Goal: Task Accomplishment & Management: Manage account settings

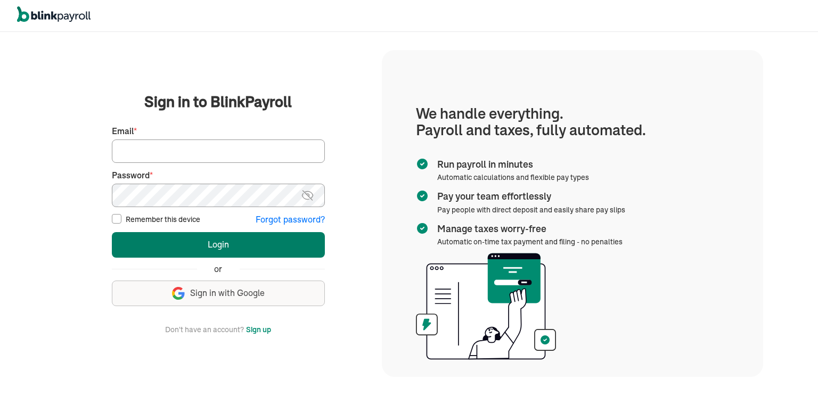
type input "[EMAIL_ADDRESS][DOMAIN_NAME]"
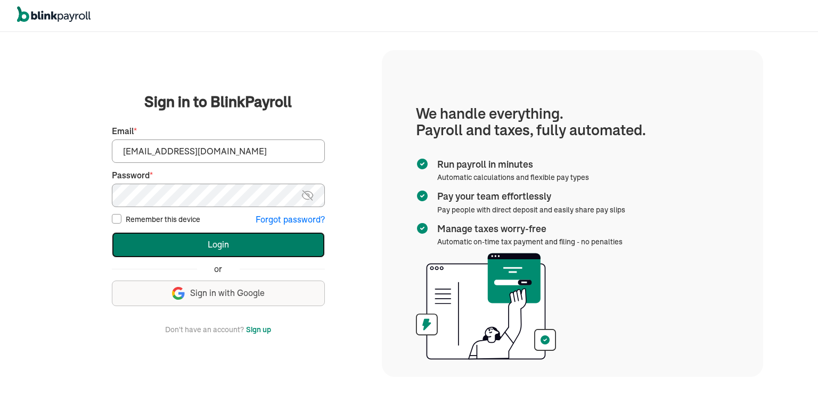
click at [187, 249] on button "Login" at bounding box center [218, 245] width 213 height 26
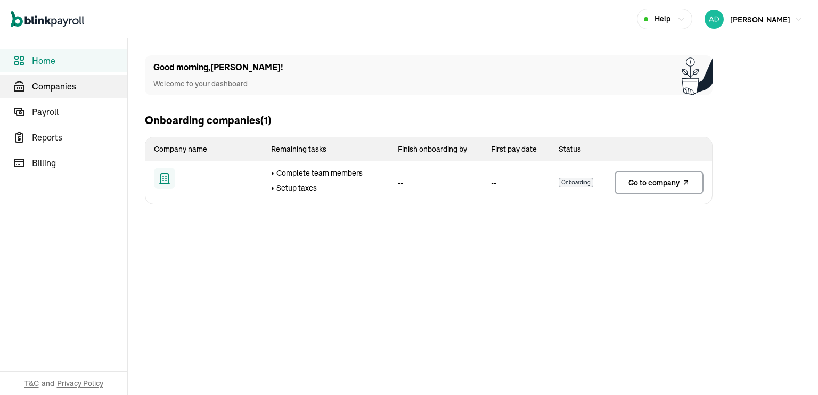
click at [49, 87] on span "Companies" at bounding box center [79, 86] width 95 height 13
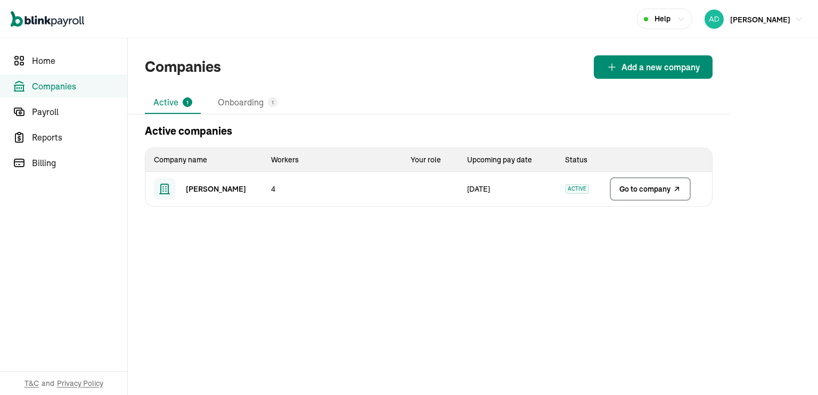
click at [638, 196] on link "Go to company" at bounding box center [650, 188] width 81 height 23
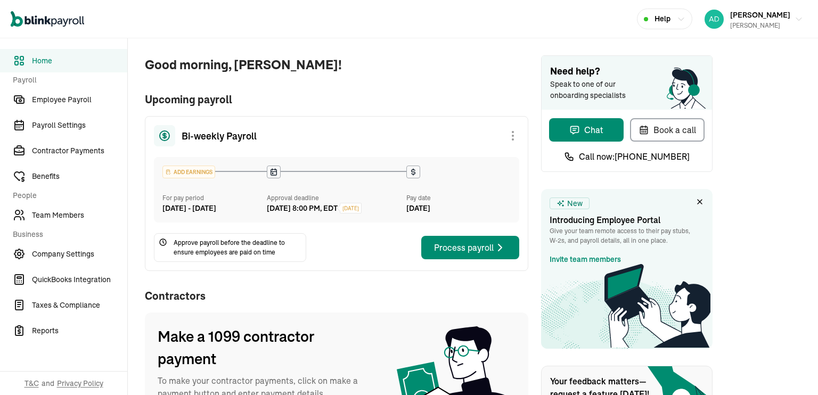
scroll to position [21, 0]
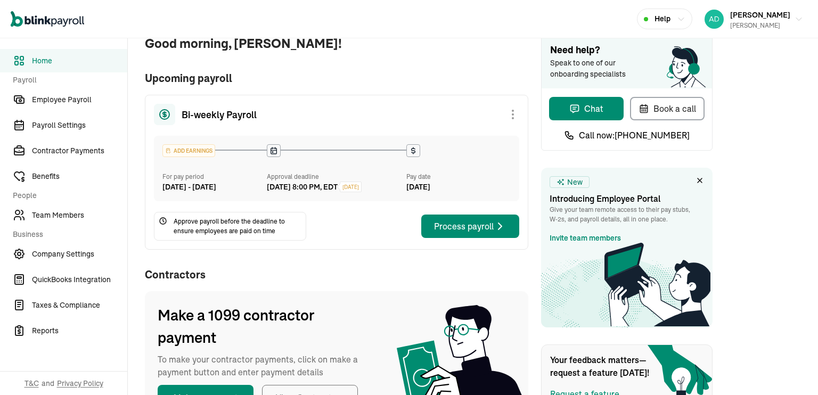
click at [466, 233] on div "Process payroll" at bounding box center [470, 226] width 72 height 13
click at [496, 233] on icon "button" at bounding box center [500, 226] width 13 height 13
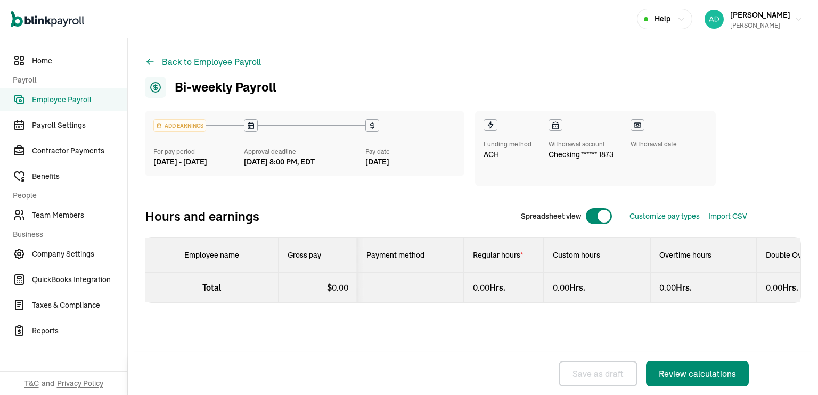
select select "direct_deposit"
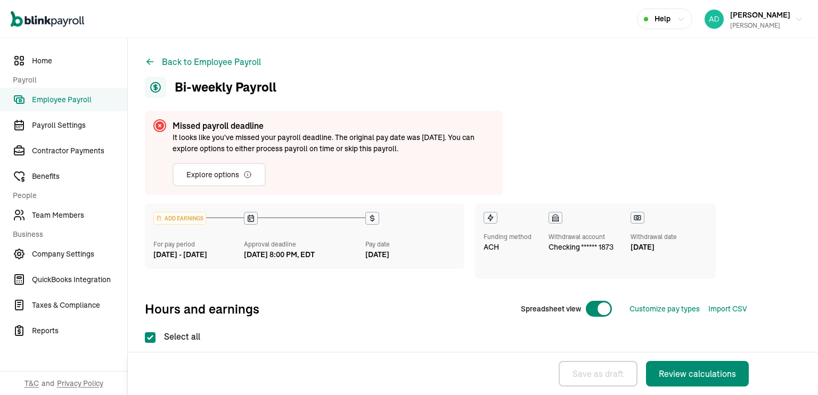
checkbox input "true"
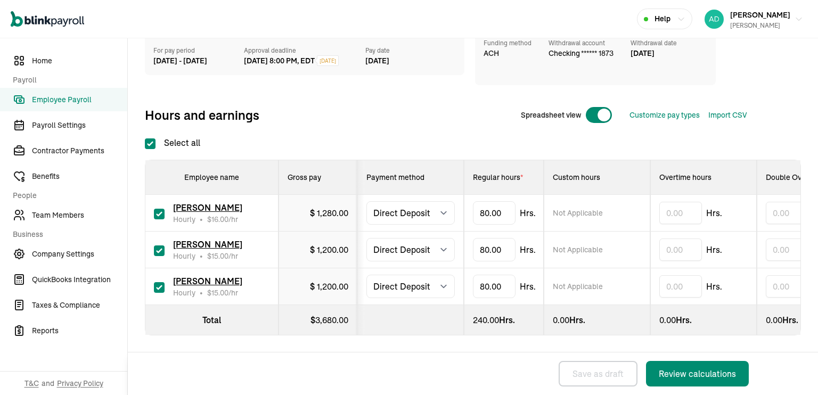
scroll to position [110, 0]
click at [499, 238] on input "80" at bounding box center [494, 249] width 43 height 22
type input "0"
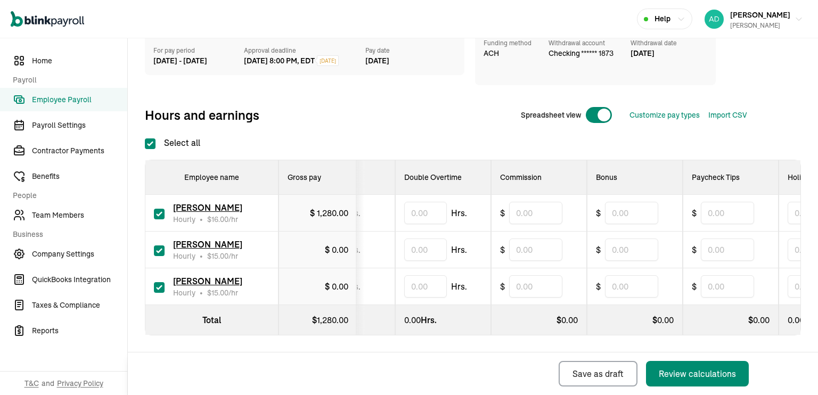
scroll to position [0, 363]
click at [613, 241] on input "text" at bounding box center [630, 249] width 53 height 22
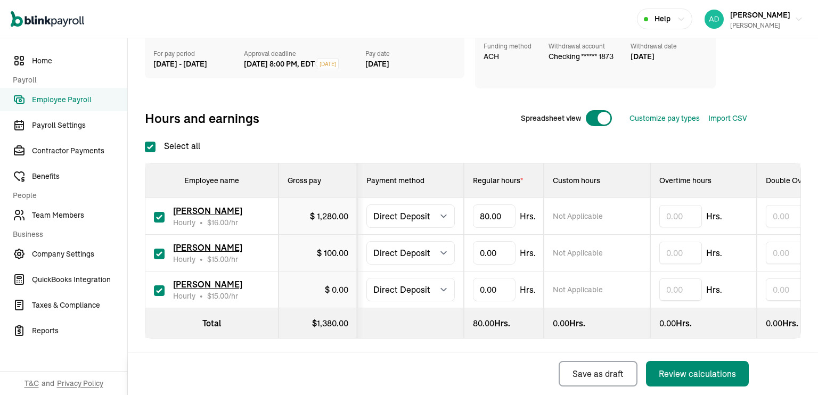
scroll to position [110, 0]
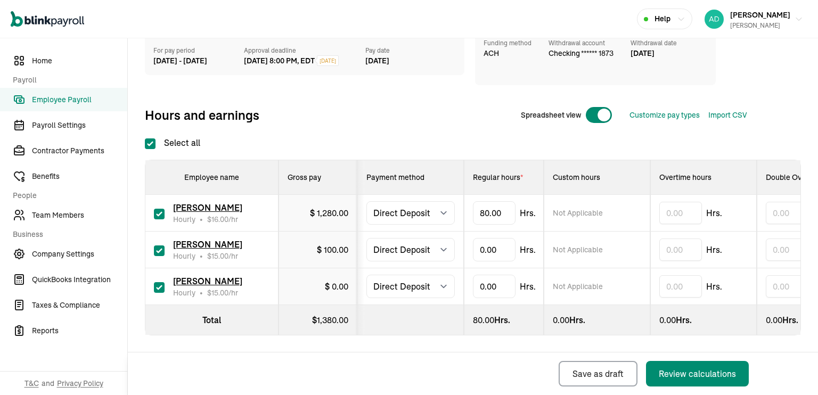
type input "100"
click at [486, 204] on input "text" at bounding box center [494, 213] width 43 height 22
click at [494, 279] on input "text" at bounding box center [494, 286] width 43 height 22
type input "25.00"
click at [437, 277] on select "Select method Direct Deposit Cash/Check" at bounding box center [410, 286] width 88 height 23
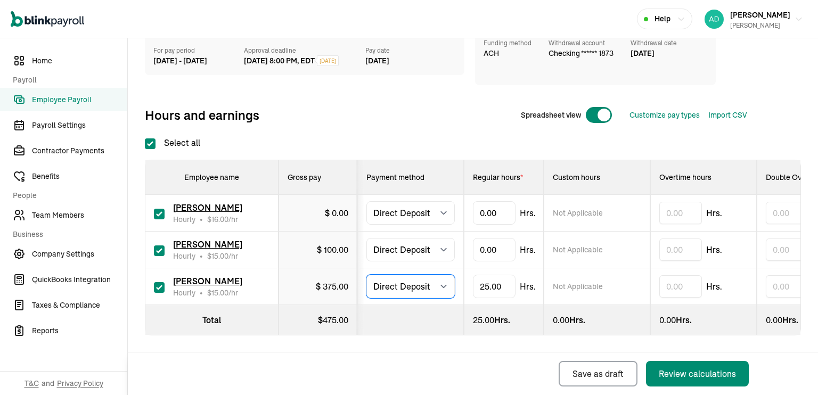
click at [441, 277] on select "Select method Direct Deposit Cash/Check" at bounding box center [410, 286] width 88 height 23
click at [685, 18] on icon "button" at bounding box center [681, 19] width 9 height 9
click at [440, 279] on select "Select method Direct Deposit Cash/Check" at bounding box center [410, 286] width 88 height 23
click at [458, 367] on div "Back Save as draft Review calculations" at bounding box center [445, 373] width 634 height 43
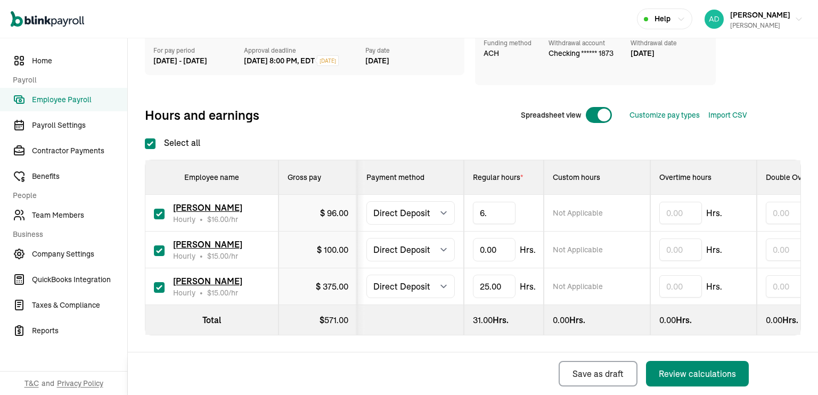
type input "6.5"
click at [447, 368] on div "Back Save as draft Review calculations" at bounding box center [445, 373] width 634 height 43
click at [430, 277] on select "Select method Direct Deposit Cash/Check" at bounding box center [410, 286] width 88 height 23
click at [366, 275] on select "Select method Direct Deposit Cash/Check" at bounding box center [410, 286] width 88 height 23
click at [498, 346] on div "ADD EARNINGS For pay period [DATE] - [DATE] Approval deadline [DATE] 8:00 PM, E…" at bounding box center [473, 194] width 656 height 368
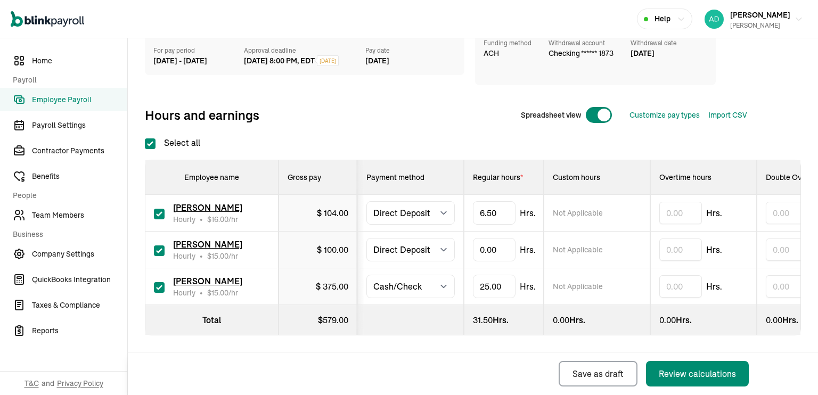
click at [407, 136] on div "Select all Employee name Gross pay Payment method Regular hours * Custom hours …" at bounding box center [473, 235] width 656 height 199
click at [420, 283] on select "Select method Direct Deposit Cash/Check" at bounding box center [410, 286] width 88 height 23
select select "direct_deposit"
click at [366, 275] on select "Select method Direct Deposit Cash/Check" at bounding box center [410, 286] width 88 height 23
click at [323, 281] on span "375.00" at bounding box center [336, 286] width 26 height 11
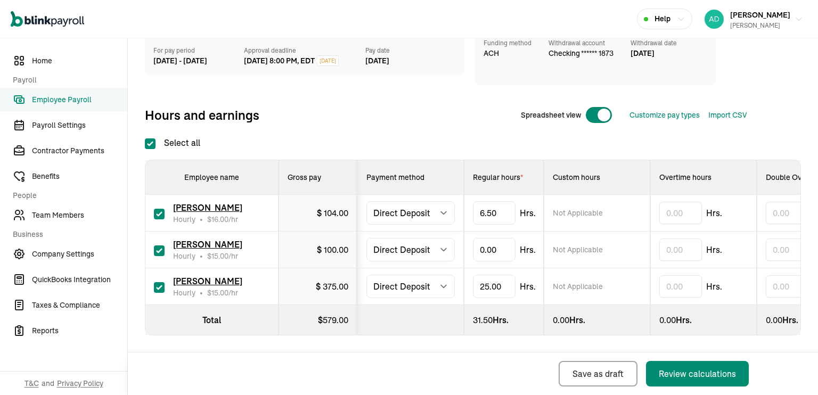
click at [323, 281] on span "375.00" at bounding box center [336, 286] width 26 height 11
click at [489, 278] on input "25.00" at bounding box center [494, 286] width 43 height 22
click at [486, 279] on input "25.00" at bounding box center [494, 286] width 43 height 22
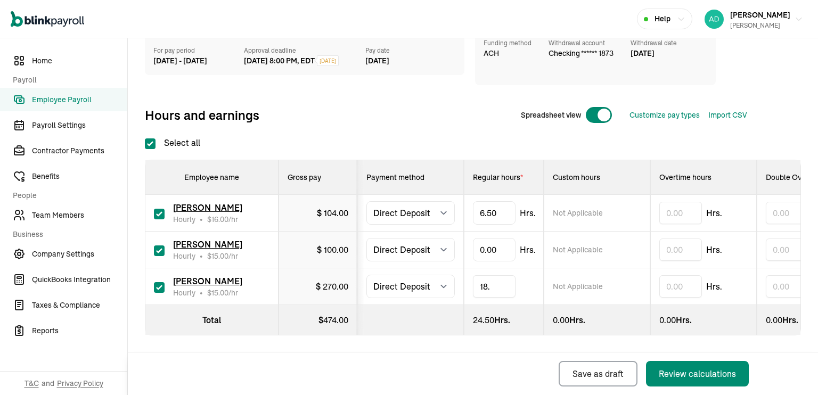
type input "18.3"
drag, startPoint x: 379, startPoint y: 336, endPoint x: 416, endPoint y: 333, distance: 36.9
click at [416, 333] on div "ADD EARNINGS For pay period [DATE] - [DATE] Approval deadline [DATE] 8:00 PM, E…" at bounding box center [473, 194] width 656 height 368
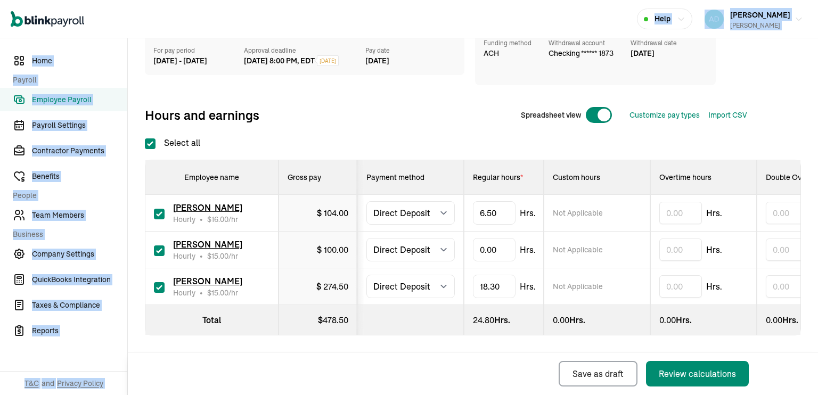
drag, startPoint x: 560, startPoint y: 30, endPoint x: 471, endPoint y: -18, distance: 101.2
click at [471, 0] on html "Open main menu Help [PERSON_NAME] Read [PERSON_NAME] READ Home Payroll Employee…" at bounding box center [409, 197] width 818 height 395
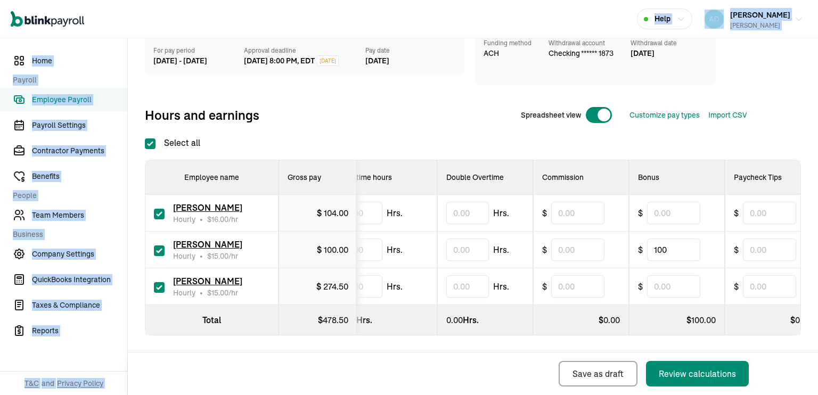
scroll to position [0, 350]
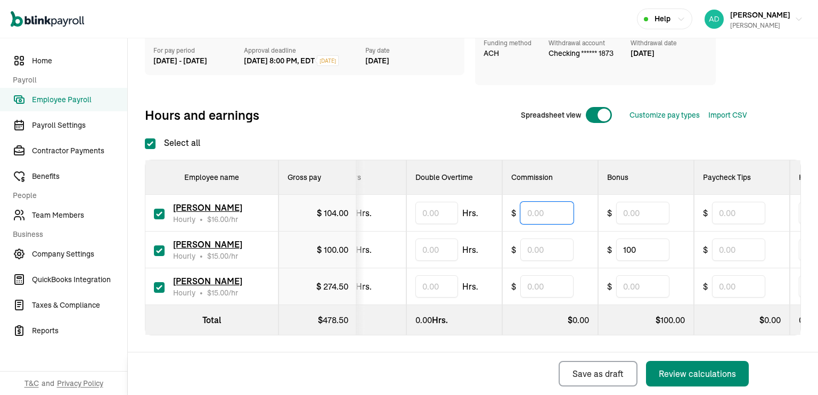
click at [563, 208] on input "text" at bounding box center [546, 213] width 53 height 22
type input "14.90"
click at [492, 372] on div "Back Save as draft Review calculations" at bounding box center [445, 373] width 634 height 43
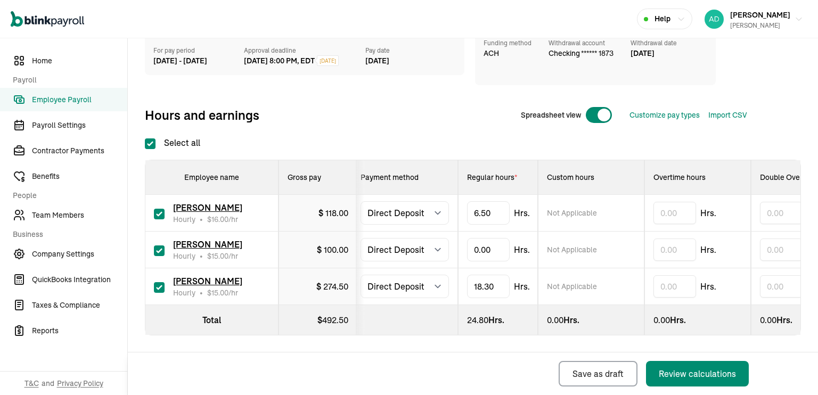
scroll to position [0, 0]
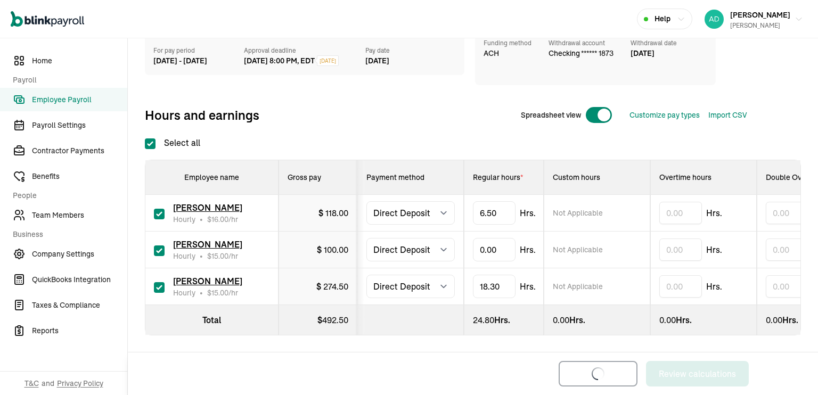
select select "direct_deposit"
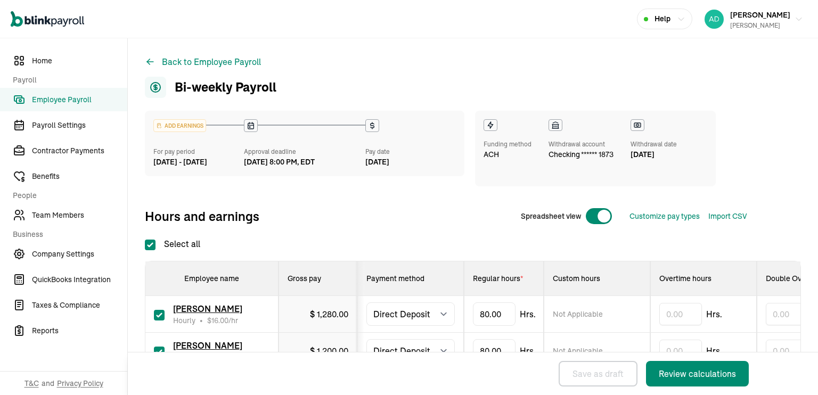
checkbox input "true"
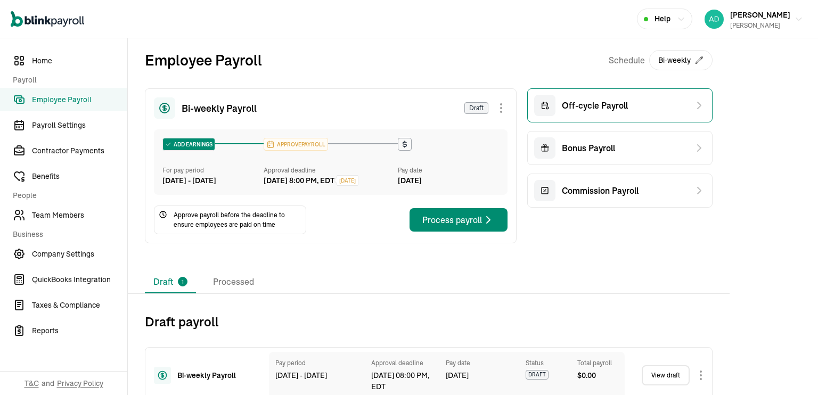
click at [595, 118] on div "Off-cycle Payroll" at bounding box center [619, 105] width 185 height 34
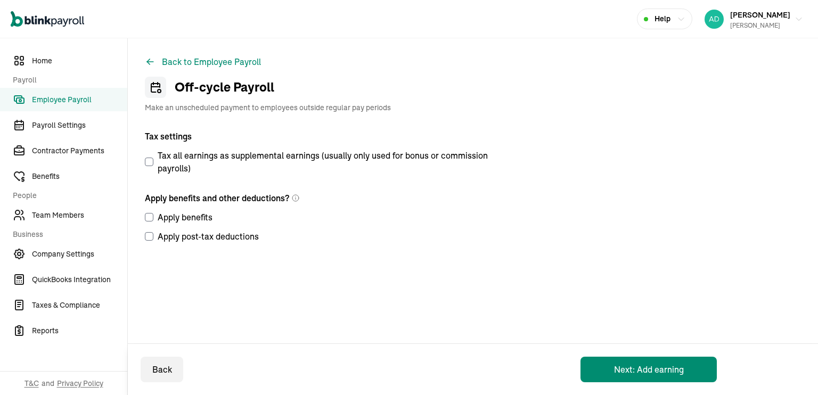
click at [149, 165] on input "Tax all earnings as supplemental earnings (usually only used for bonus or commi…" at bounding box center [149, 162] width 9 height 9
click at [149, 162] on input "Tax all earnings as supplemental earnings (usually only used for bonus or commi…" at bounding box center [149, 162] width 9 height 9
click at [145, 161] on input "Tax all earnings as supplemental earnings (usually only used for bonus or commi…" at bounding box center [149, 162] width 9 height 9
checkbox input "true"
click at [146, 218] on input "Apply benefits" at bounding box center [149, 217] width 9 height 9
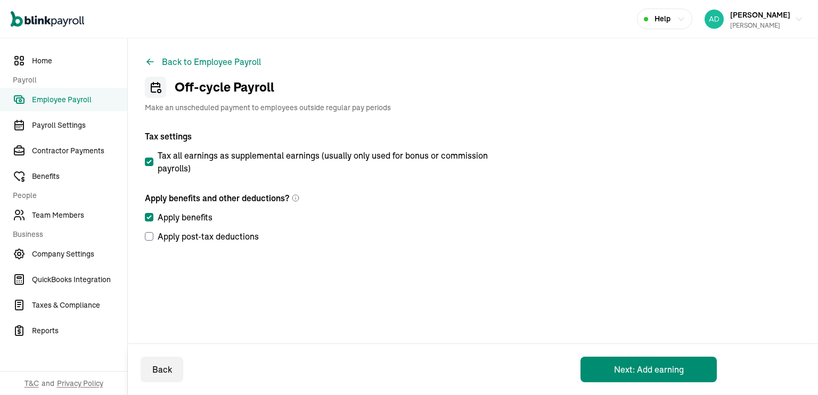
checkbox input "true"
click at [148, 233] on input "Apply post-tax deductions" at bounding box center [149, 236] width 9 height 9
checkbox input "true"
click at [610, 371] on button "Next: Add earning" at bounding box center [648, 370] width 136 height 26
select select "direct_deposit"
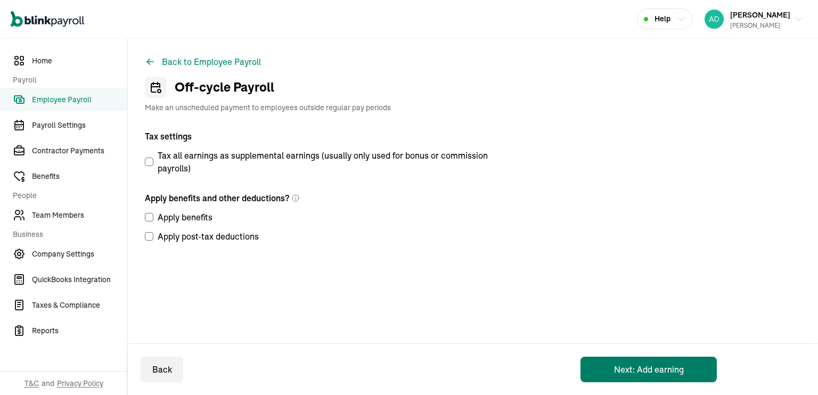
select select "direct_deposit"
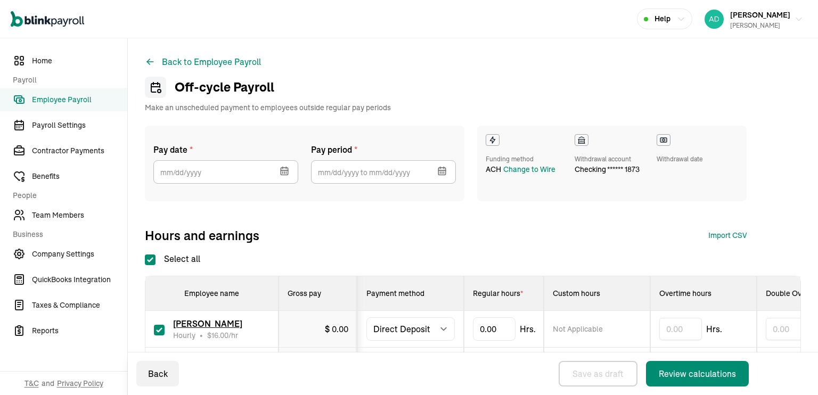
checkbox input "true"
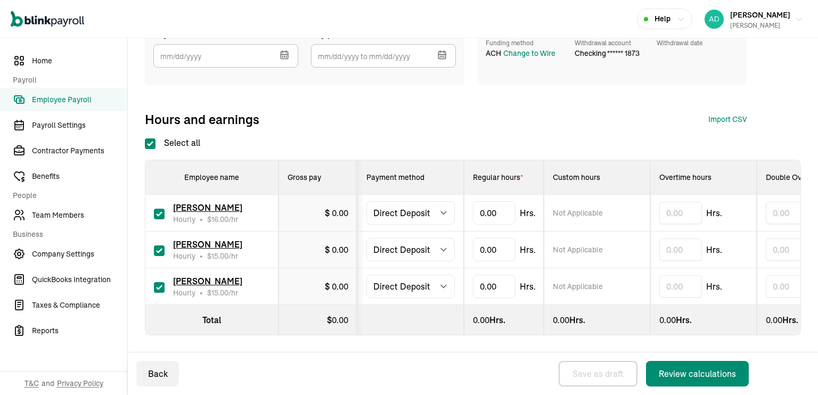
scroll to position [124, 0]
click at [158, 209] on input "checkbox" at bounding box center [159, 214] width 11 height 11
checkbox input "false"
click at [155, 245] on input "checkbox" at bounding box center [159, 250] width 11 height 11
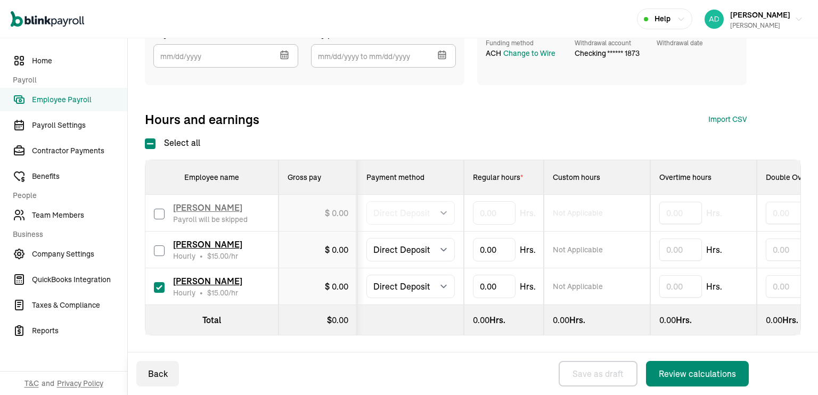
checkbox input "false"
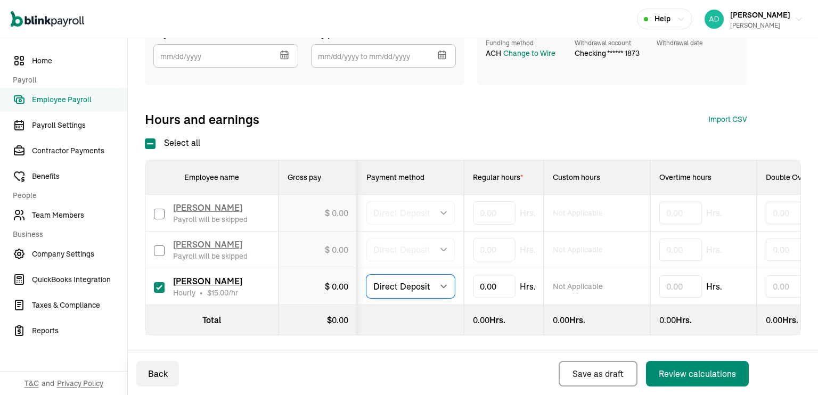
click at [437, 282] on select "Select method Direct Deposit Cash/Check" at bounding box center [410, 286] width 88 height 23
select select "manual"
click at [366, 275] on select "Select method Direct Deposit Cash/Check" at bounding box center [410, 286] width 88 height 23
type input "6.7"
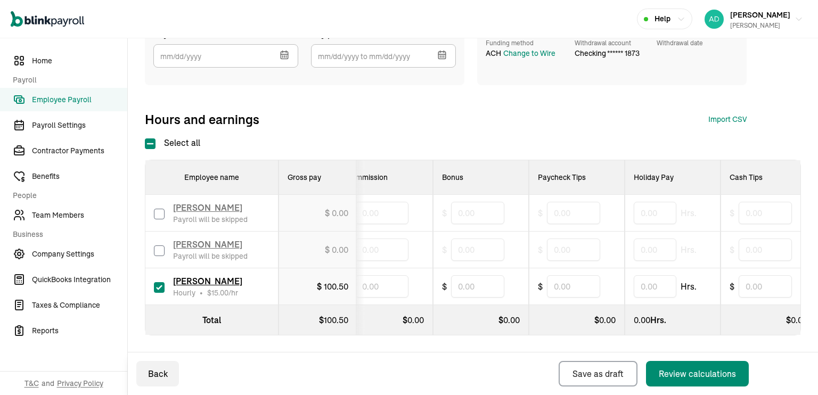
scroll to position [0, 0]
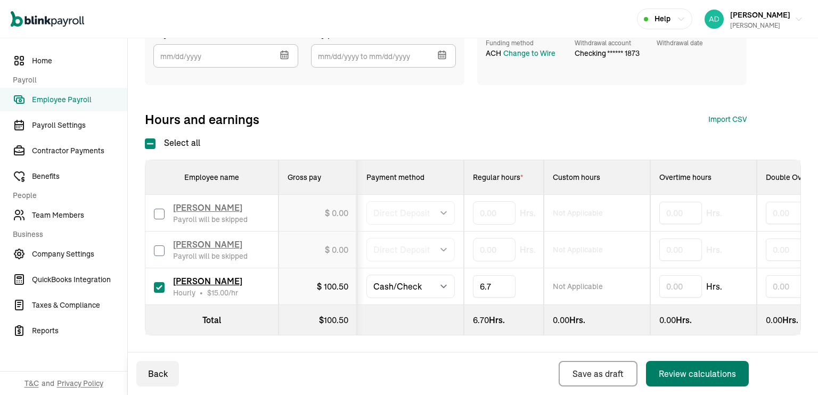
click at [708, 377] on div "Review calculations" at bounding box center [697, 373] width 77 height 13
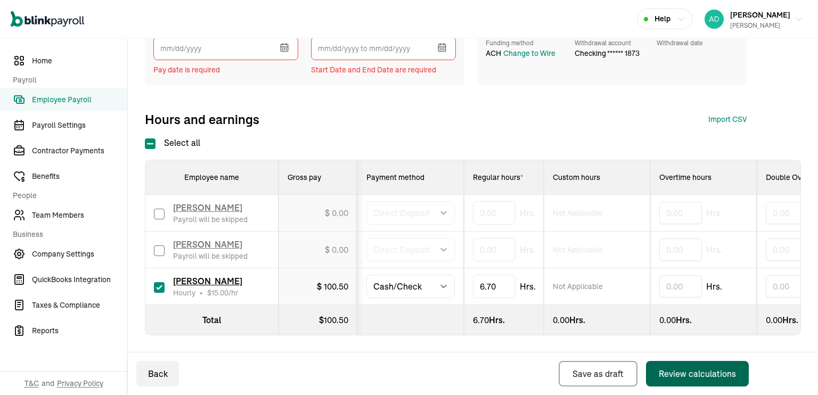
click at [279, 45] on button "button" at bounding box center [283, 46] width 30 height 28
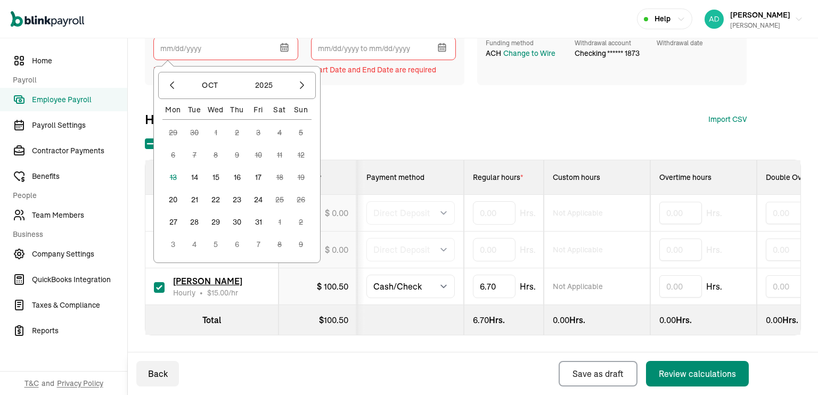
click at [379, 136] on div "Select all Employee name Gross pay Payment method Regular hours * Custom hours …" at bounding box center [473, 235] width 656 height 199
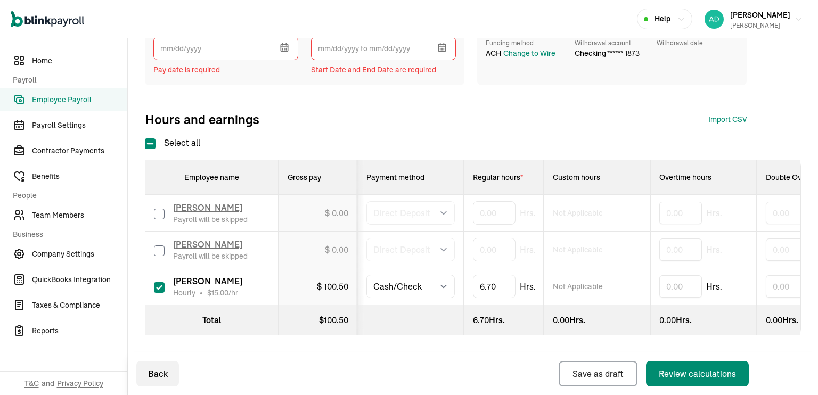
click at [286, 45] on button "button" at bounding box center [283, 46] width 30 height 28
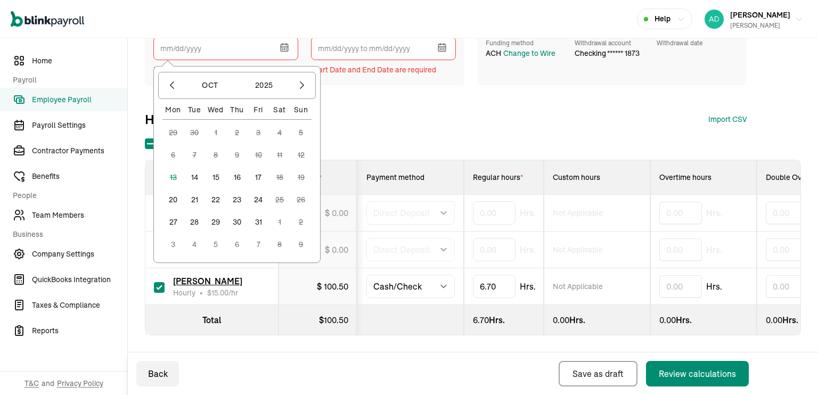
click at [196, 170] on button "14" at bounding box center [194, 177] width 21 height 21
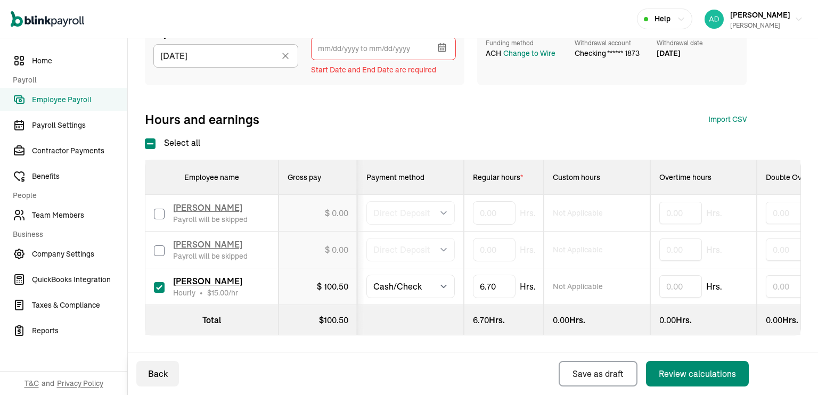
click at [375, 122] on div "Pay date * [DATE] [DATE] Mon Tue Wed Thu Fri Sat Sun 29 30 1 2 3 4 5 6 7 8 9 10…" at bounding box center [473, 173] width 656 height 326
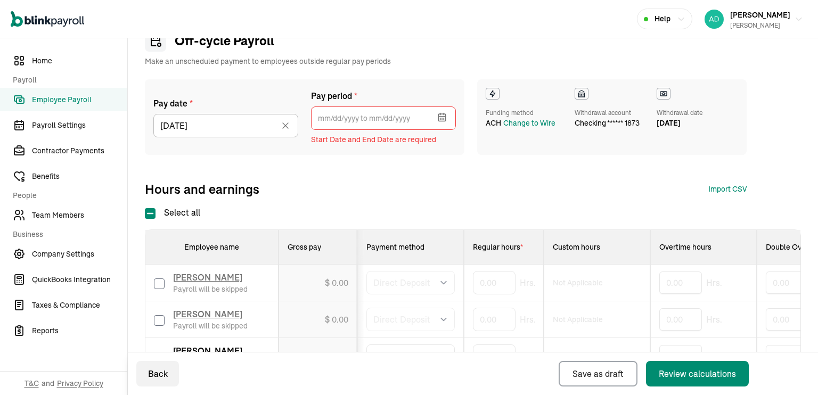
scroll to position [45, 0]
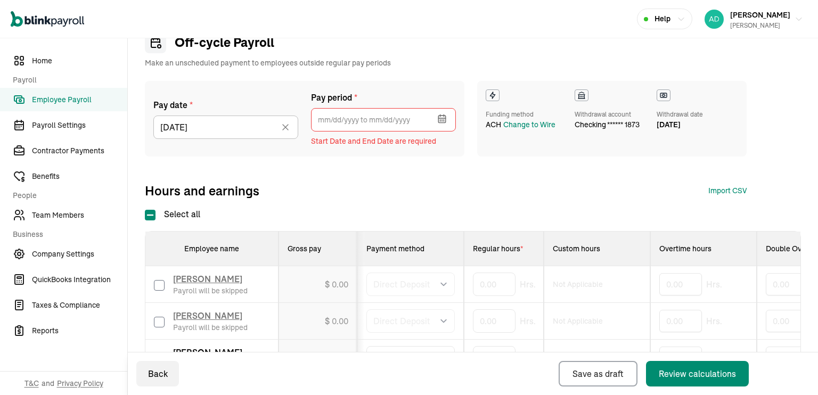
click at [442, 118] on icon "button" at bounding box center [442, 118] width 11 height 11
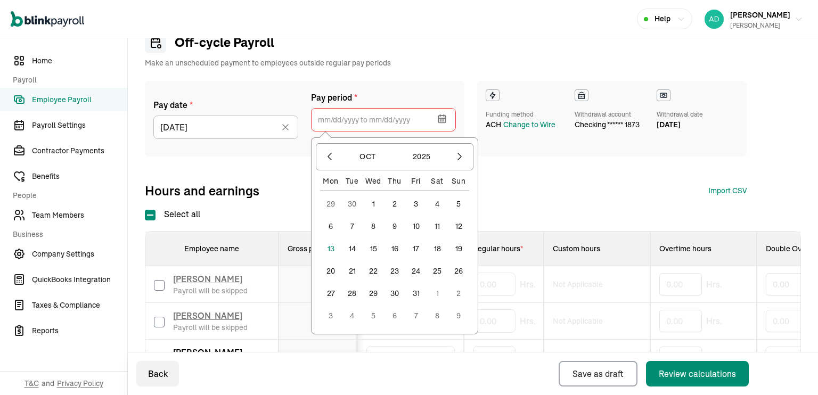
click at [372, 202] on button "1" at bounding box center [373, 203] width 21 height 21
click at [414, 207] on button "3" at bounding box center [415, 203] width 21 height 21
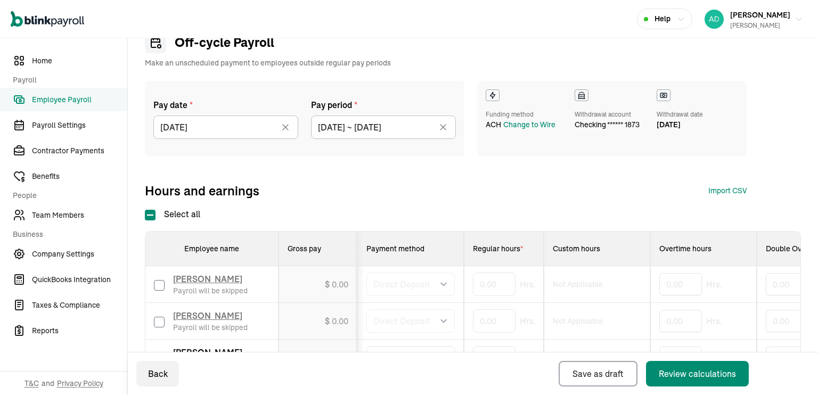
type input "[DATE] ~ [DATE]"
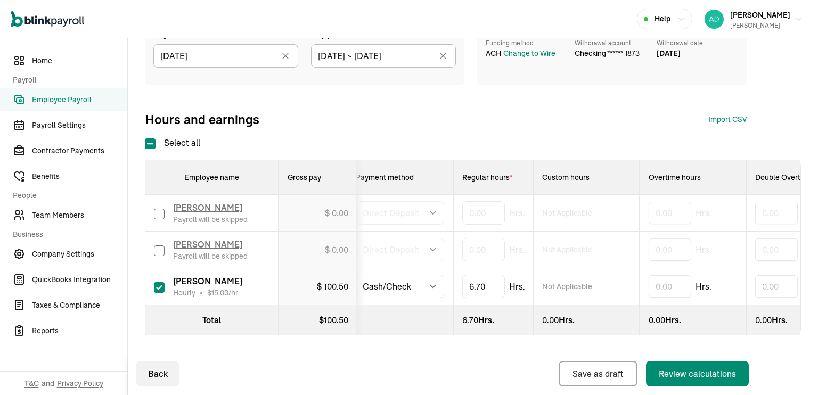
scroll to position [0, 0]
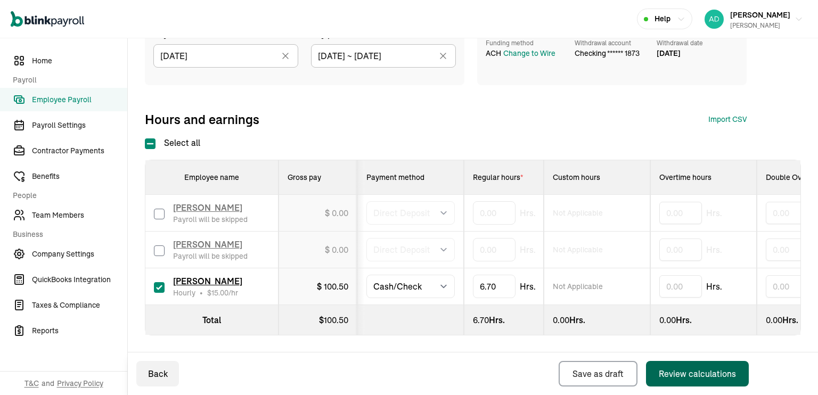
click at [709, 375] on div "Review calculations" at bounding box center [697, 373] width 77 height 13
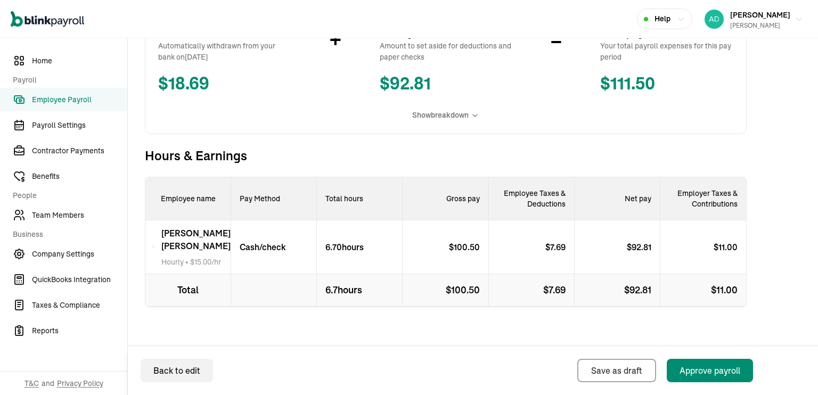
scroll to position [240, 0]
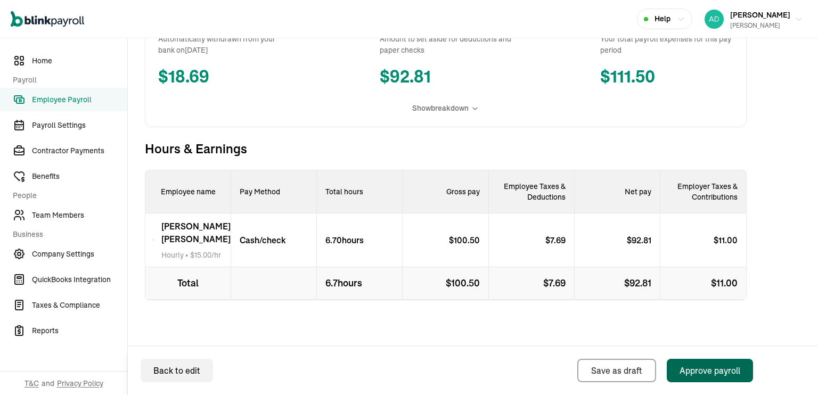
click at [721, 373] on div "Approve payroll" at bounding box center [709, 370] width 61 height 13
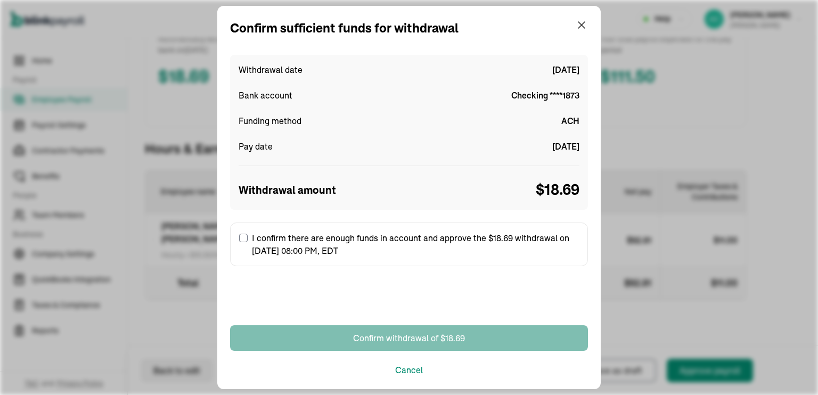
click at [247, 236] on input "I confirm there are enough funds in account and approve the $18.69 withdrawal o…" at bounding box center [243, 238] width 9 height 9
checkbox input "true"
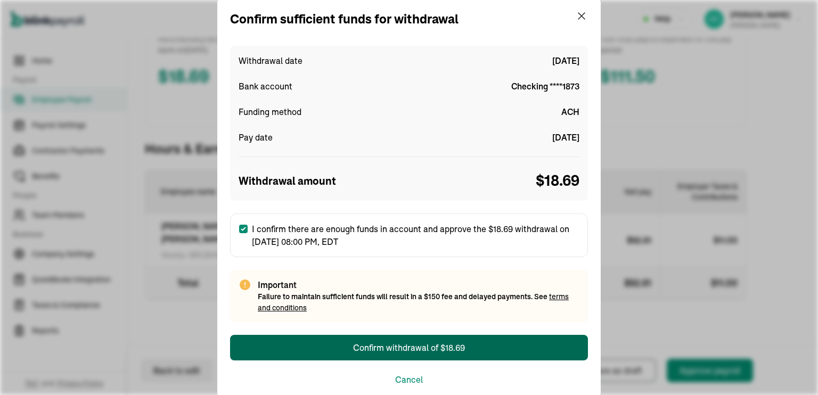
click at [442, 349] on div "Confirm withdrawal of $18.69" at bounding box center [409, 347] width 112 height 13
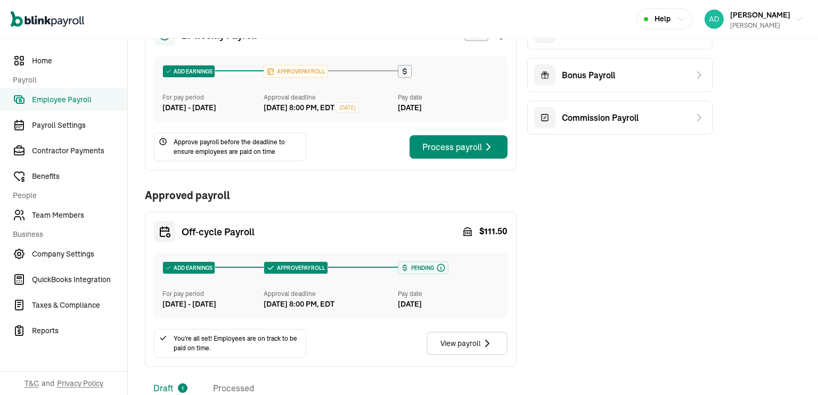
scroll to position [52, 0]
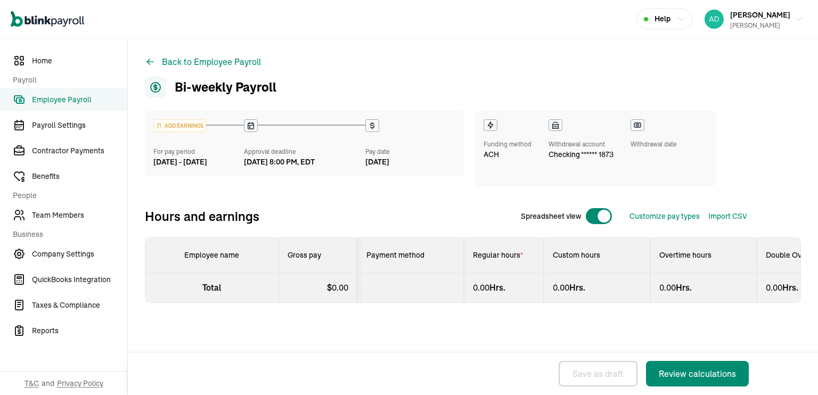
select select "direct_deposit"
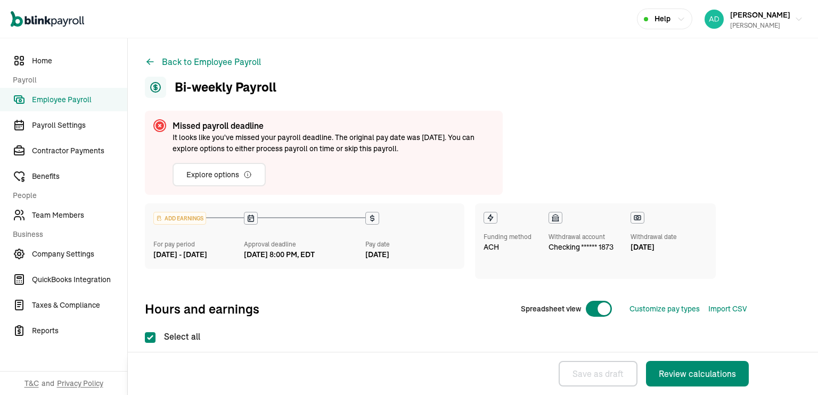
checkbox input "true"
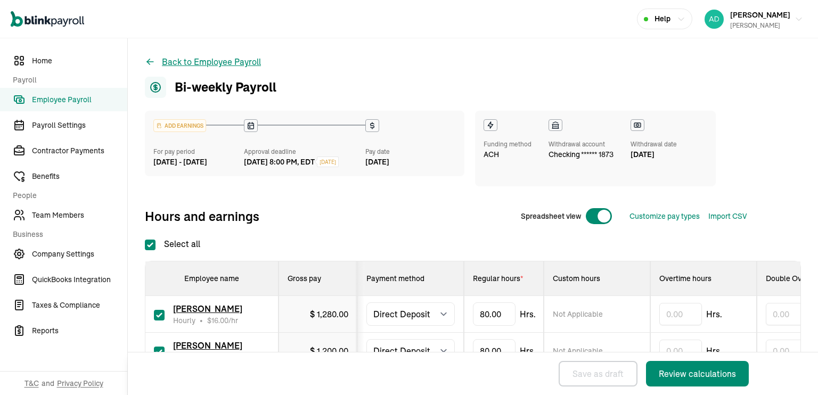
click at [148, 61] on icon at bounding box center [148, 60] width 3 height 3
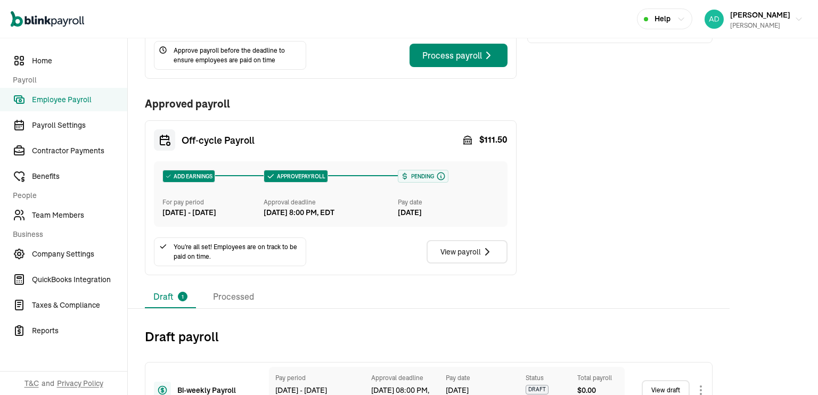
scroll to position [217, 0]
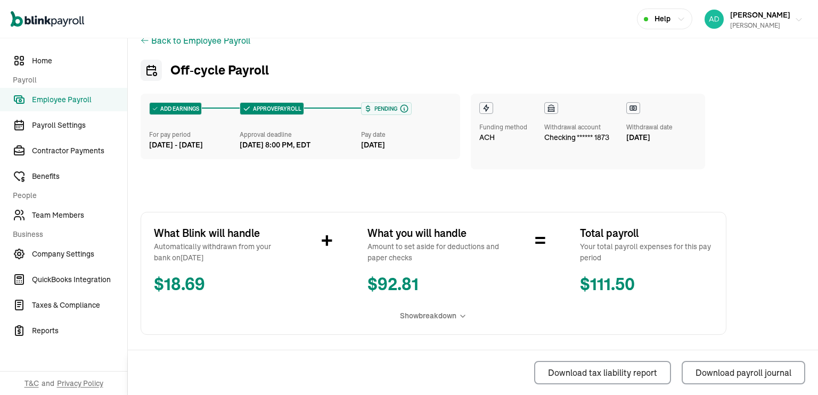
scroll to position [7, 0]
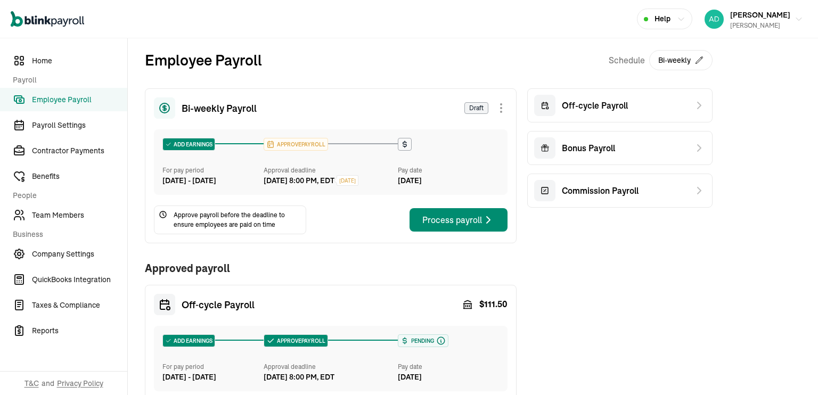
click at [473, 107] on span "Draft" at bounding box center [476, 108] width 24 height 12
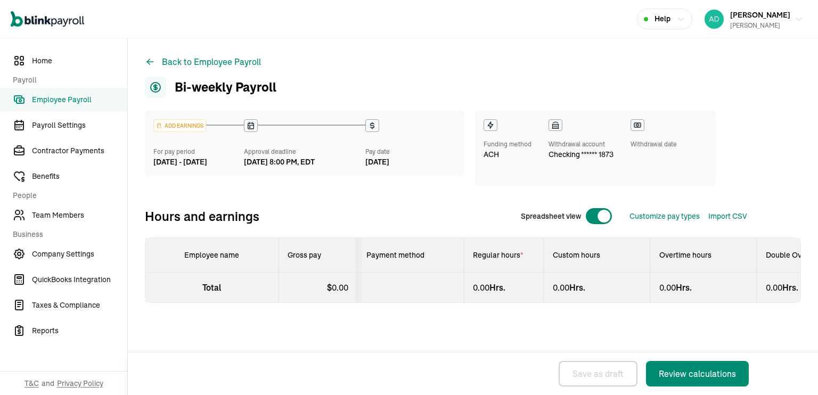
select select "direct_deposit"
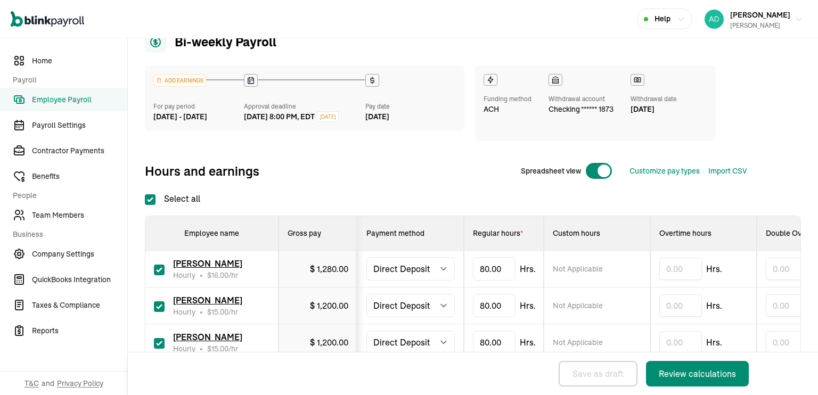
scroll to position [110, 0]
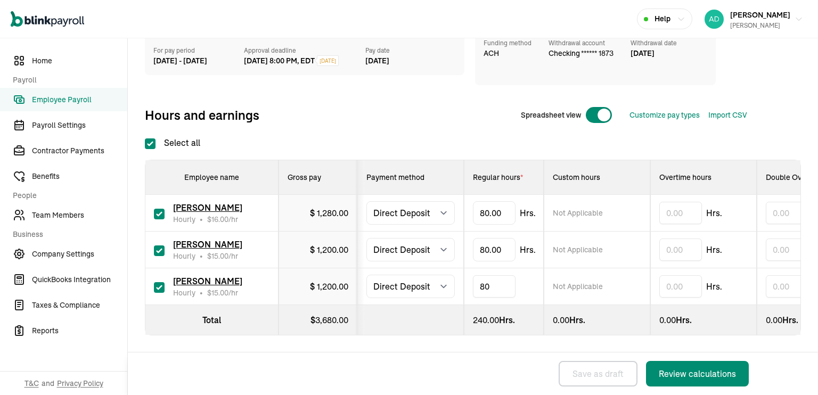
click at [489, 278] on input "80" at bounding box center [494, 286] width 43 height 22
type input "18.3"
type input "6.5"
type input "0"
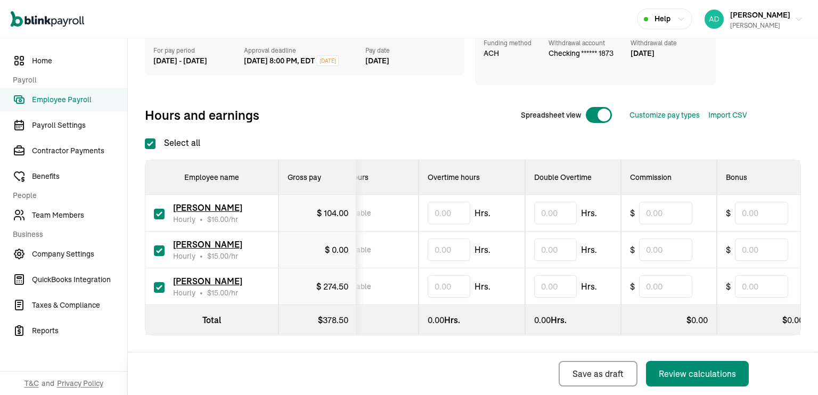
scroll to position [0, 245]
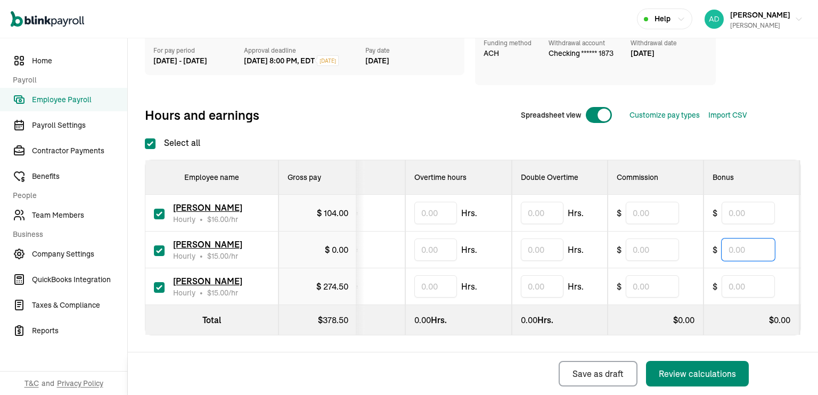
click at [741, 242] on input "text" at bounding box center [747, 249] width 53 height 22
type input "100"
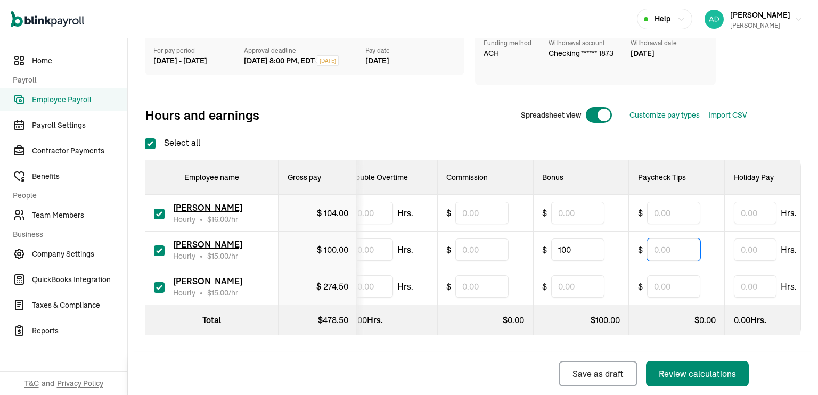
scroll to position [0, 402]
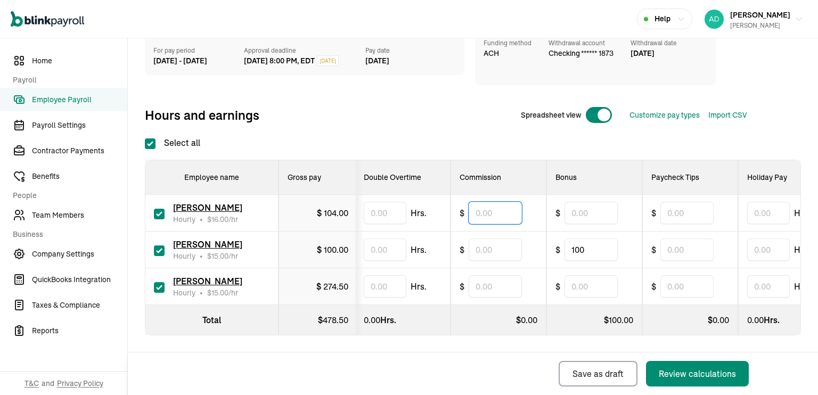
click at [495, 204] on input "text" at bounding box center [494, 213] width 53 height 22
type input "14.90"
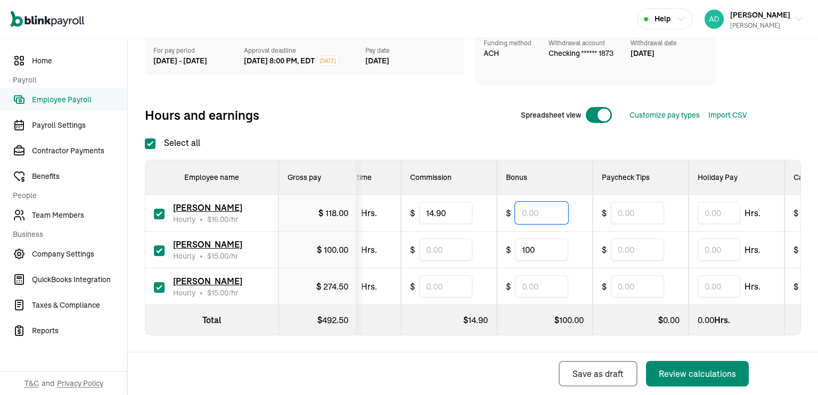
scroll to position [0, 452]
type input "50"
click at [402, 371] on div "Back Save as draft Review calculations" at bounding box center [445, 373] width 634 height 43
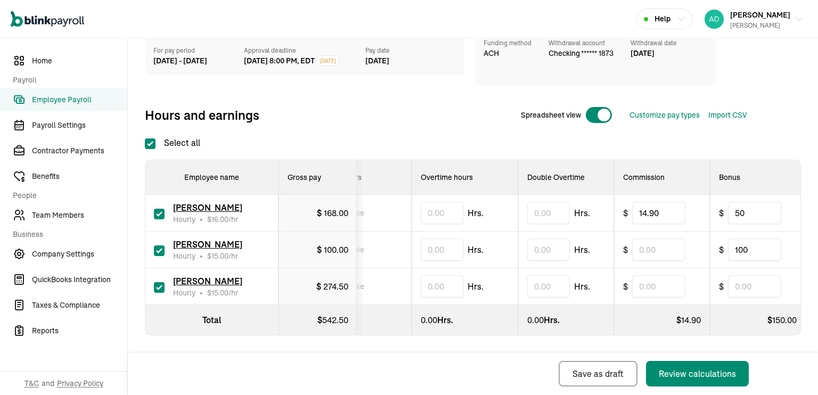
scroll to position [0, 0]
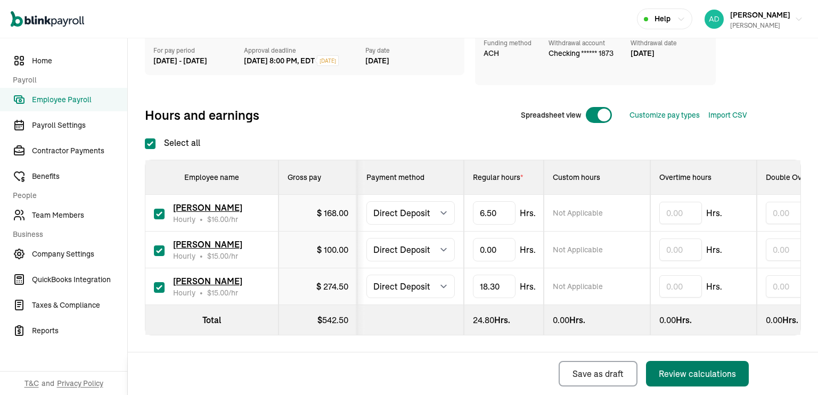
click at [689, 369] on div "Review calculations" at bounding box center [697, 373] width 77 height 13
click at [684, 377] on div "Review calculations" at bounding box center [697, 373] width 77 height 13
type input "0.0"
click at [466, 367] on div "Back Save as draft Review calculations" at bounding box center [445, 373] width 634 height 43
type input "0.5"
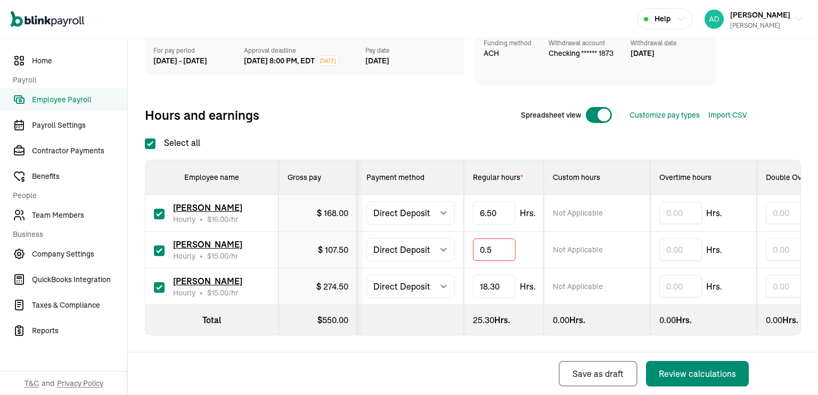
click at [462, 357] on div "Back Save as draft Review calculations" at bounding box center [445, 373] width 634 height 43
type input "0.1"
click at [484, 377] on div "Back Save as draft Review calculations" at bounding box center [445, 373] width 634 height 43
click at [697, 380] on button "Review calculations" at bounding box center [697, 374] width 103 height 26
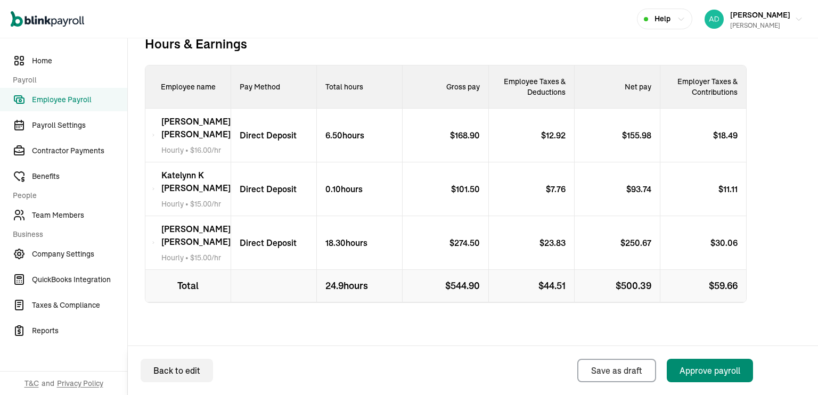
scroll to position [330, 0]
click at [724, 374] on div "Approve payroll" at bounding box center [709, 370] width 61 height 13
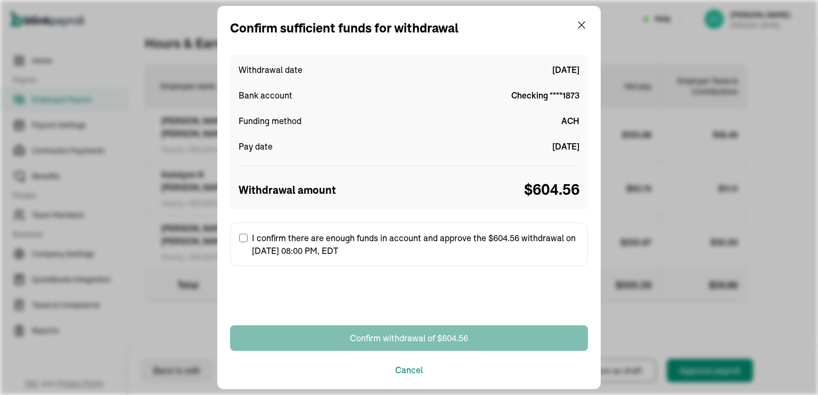
click at [241, 235] on input "I confirm there are enough funds in account and approve the $604.56 withdrawal …" at bounding box center [243, 238] width 9 height 9
checkbox input "true"
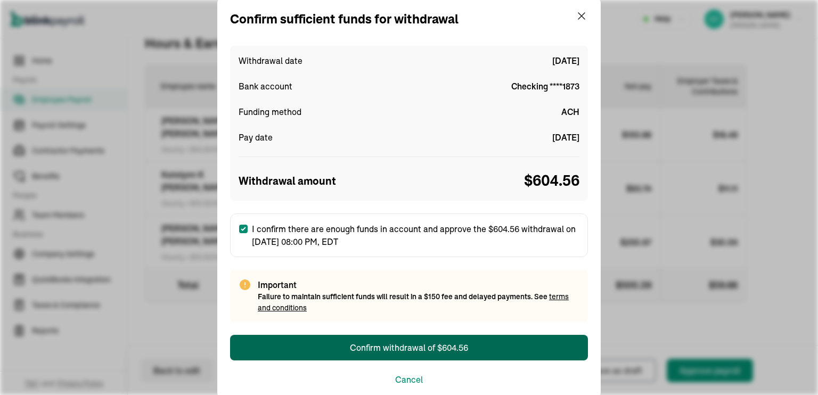
click at [443, 348] on div "Confirm withdrawal of $604.56" at bounding box center [409, 347] width 118 height 13
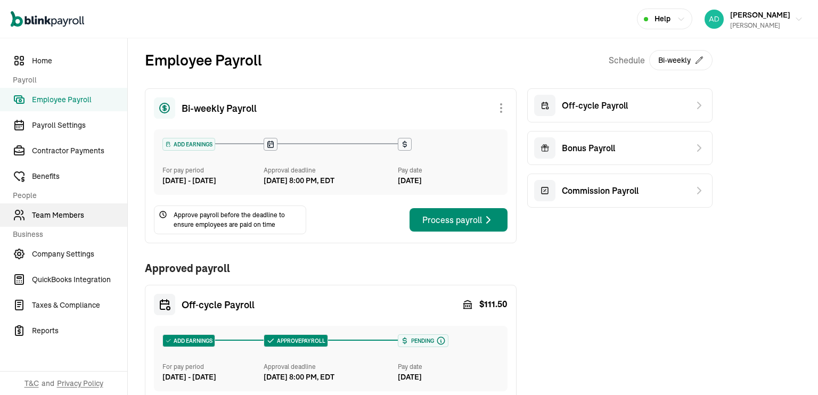
click at [54, 212] on span "Team Members" at bounding box center [79, 215] width 95 height 11
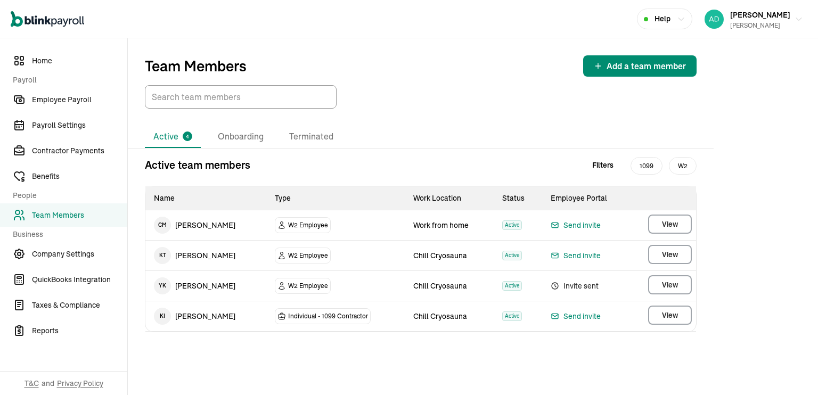
click at [571, 282] on span "Invite sent" at bounding box center [586, 285] width 73 height 13
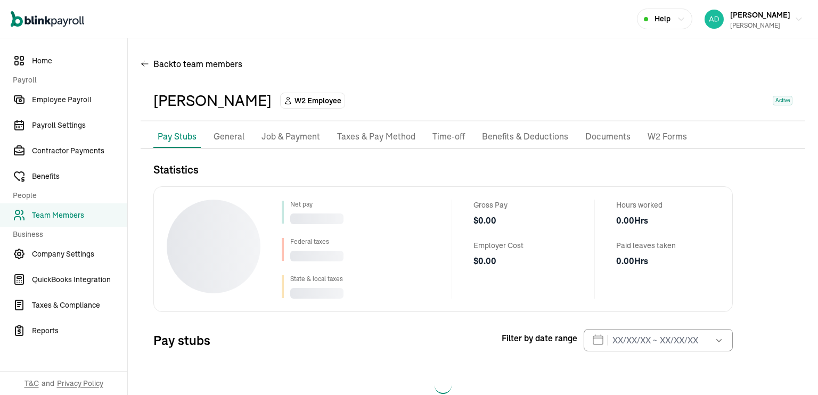
scroll to position [30, 0]
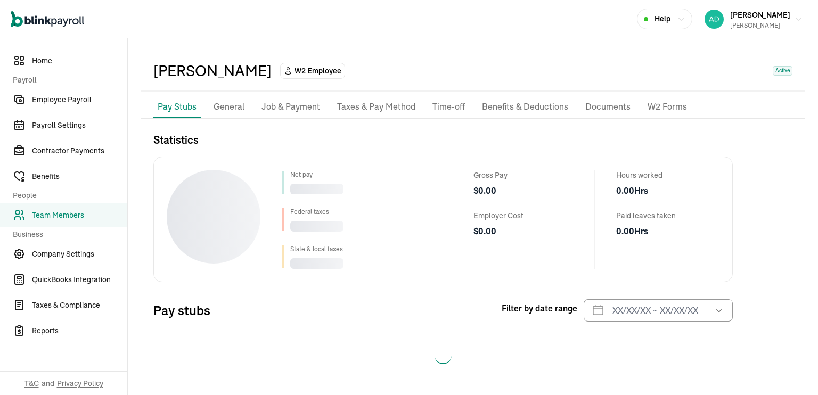
select select "2025"
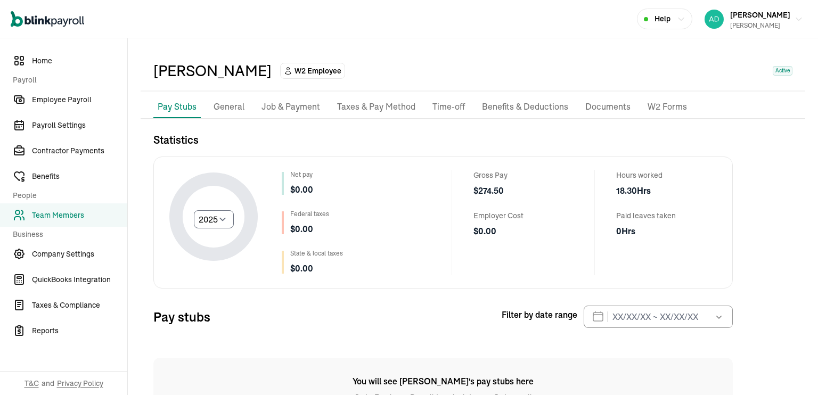
click at [226, 103] on p "General" at bounding box center [228, 107] width 31 height 14
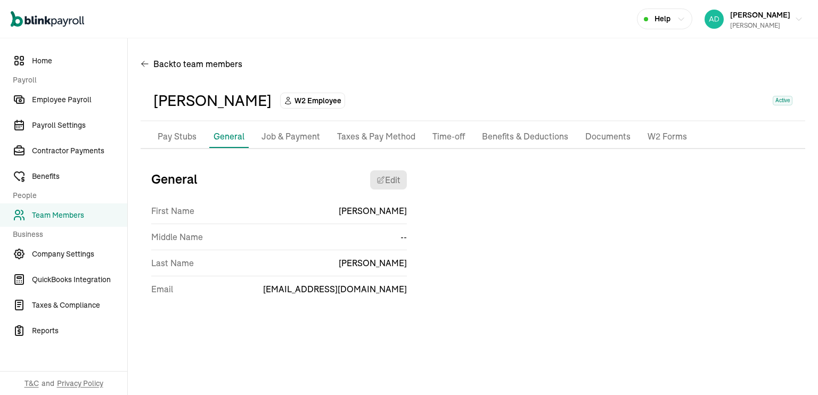
scroll to position [0, 0]
click at [290, 134] on p "Job & Payment" at bounding box center [290, 137] width 59 height 14
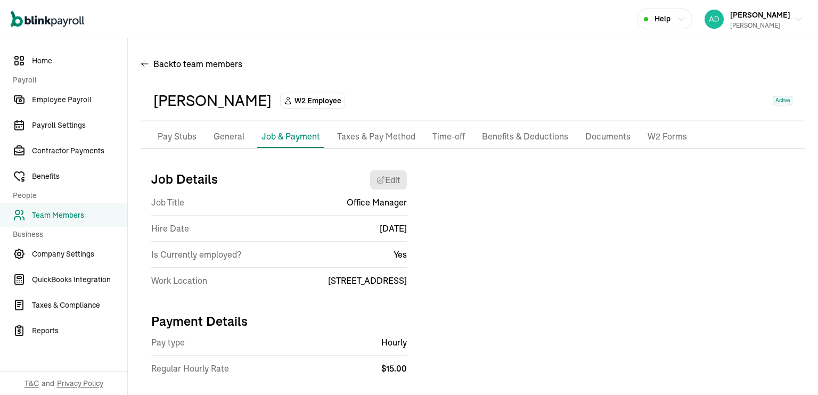
click at [384, 140] on p "Taxes & Pay Method" at bounding box center [376, 137] width 78 height 14
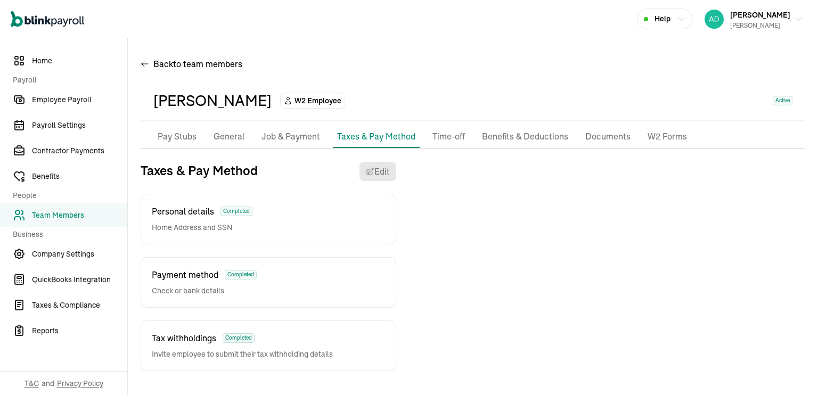
click at [446, 139] on p "Time-off" at bounding box center [448, 137] width 32 height 14
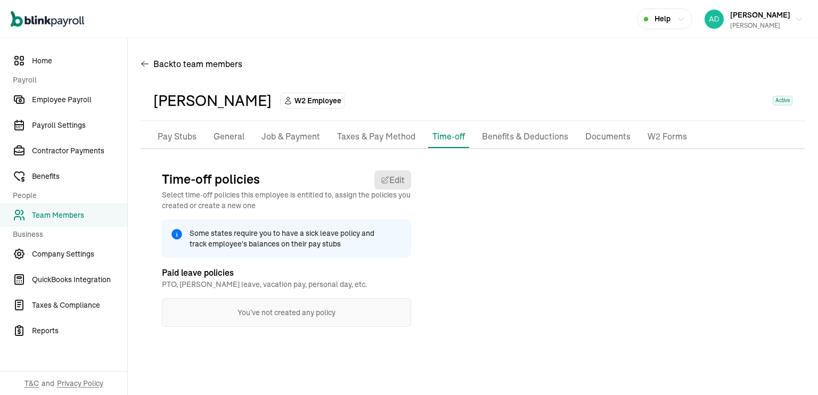
click at [528, 135] on p "Benefits & Deductions" at bounding box center [525, 137] width 86 height 14
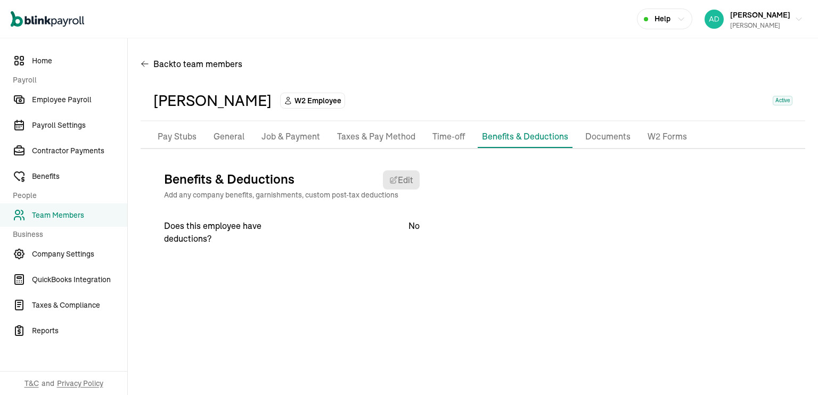
click at [594, 142] on p "Documents" at bounding box center [607, 137] width 45 height 14
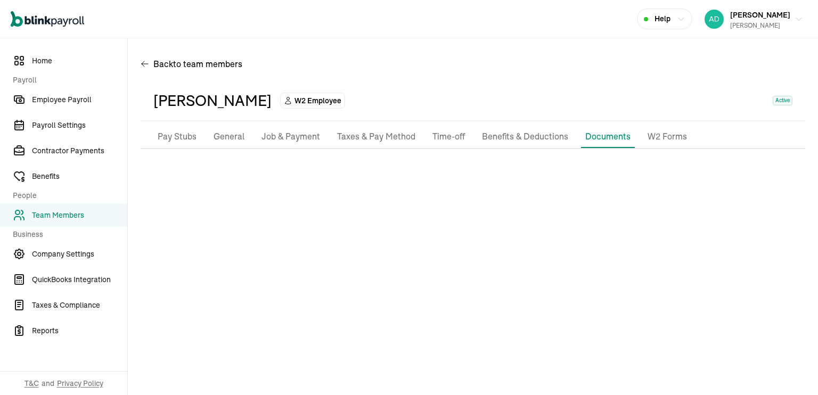
click at [663, 133] on p "W2 Forms" at bounding box center [666, 137] width 39 height 14
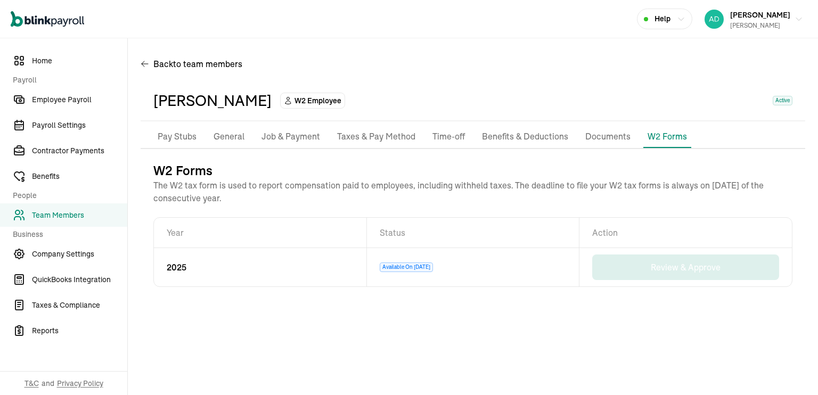
click at [155, 254] on td "2025" at bounding box center [260, 267] width 213 height 38
click at [607, 136] on p "Documents" at bounding box center [607, 137] width 45 height 14
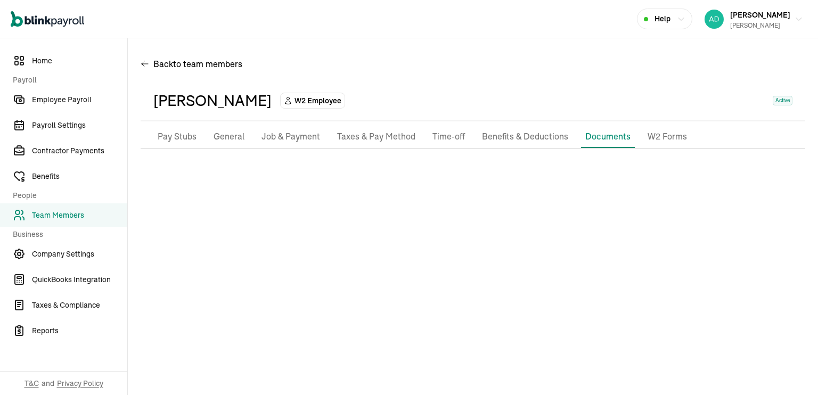
click at [448, 130] on p "Time-off" at bounding box center [448, 137] width 32 height 14
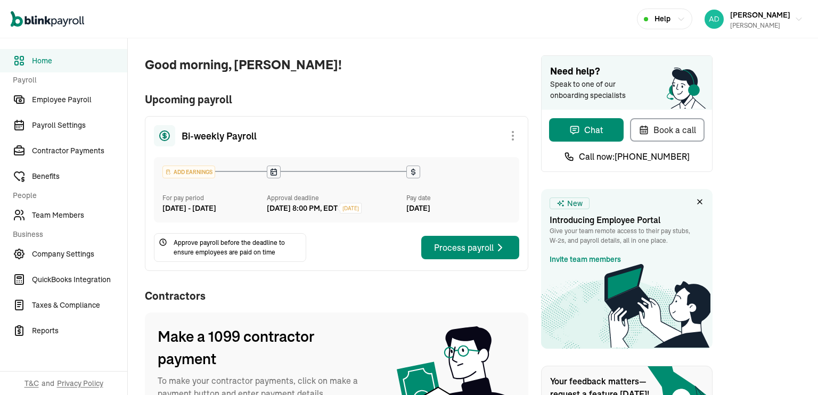
click at [466, 241] on div "Process payroll" at bounding box center [470, 247] width 72 height 13
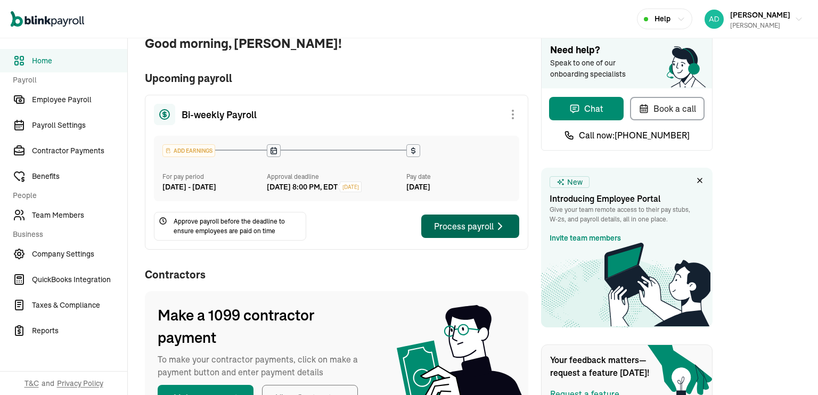
click at [496, 233] on icon "button" at bounding box center [500, 226] width 13 height 13
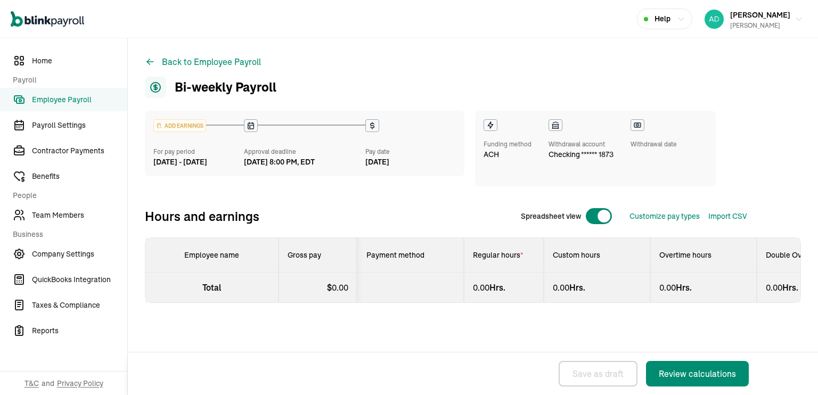
select select "direct_deposit"
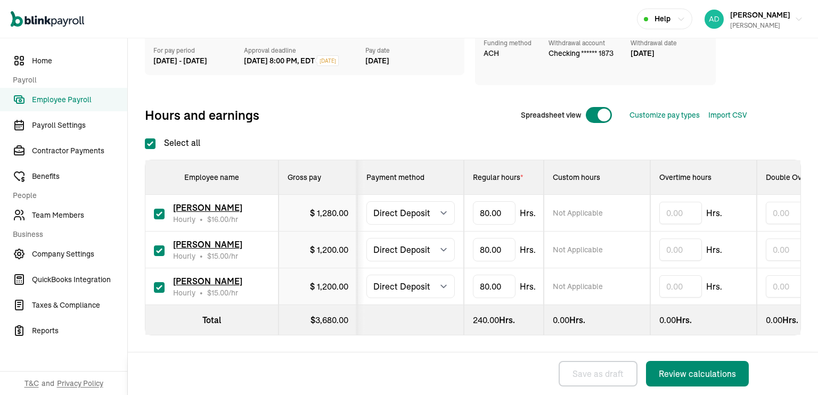
scroll to position [110, 0]
click at [499, 238] on input "80" at bounding box center [494, 249] width 43 height 22
type input "0"
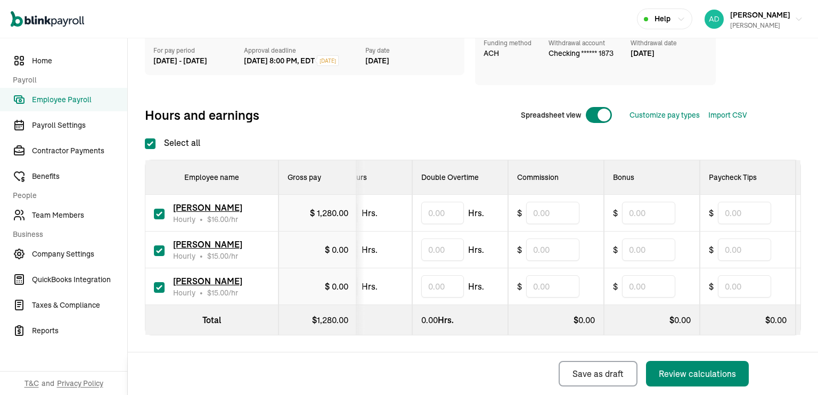
scroll to position [0, 363]
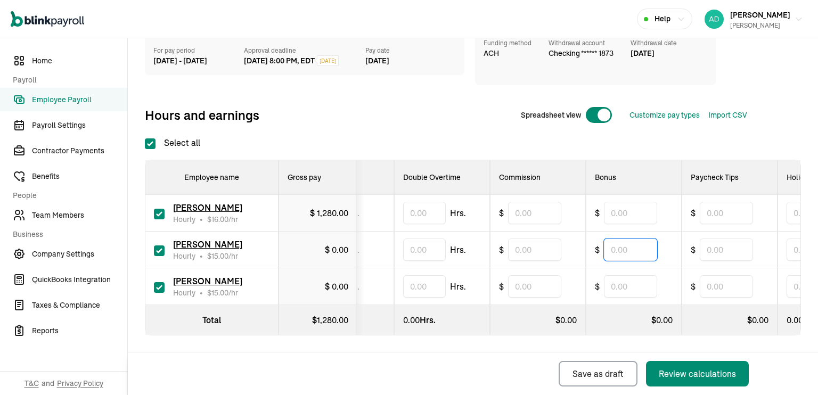
click at [613, 241] on input "text" at bounding box center [630, 249] width 53 height 22
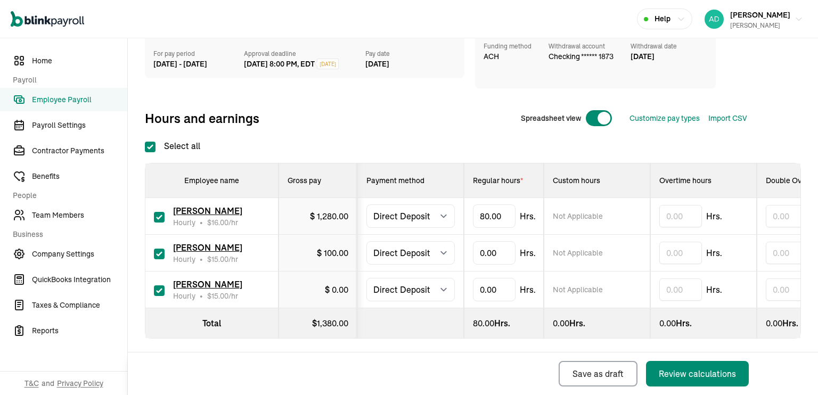
scroll to position [110, 0]
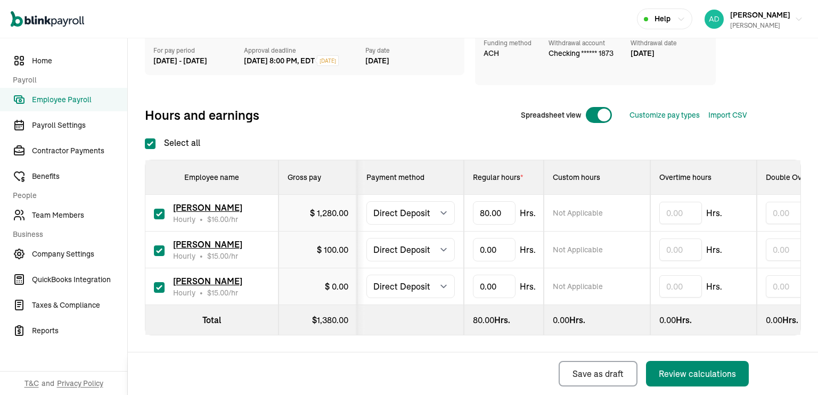
type input "100"
click at [486, 204] on input "text" at bounding box center [494, 213] width 43 height 22
click at [494, 279] on input "text" at bounding box center [494, 286] width 43 height 22
type input "25.00"
click at [437, 277] on select "Select method Direct Deposit Cash/Check" at bounding box center [410, 286] width 88 height 23
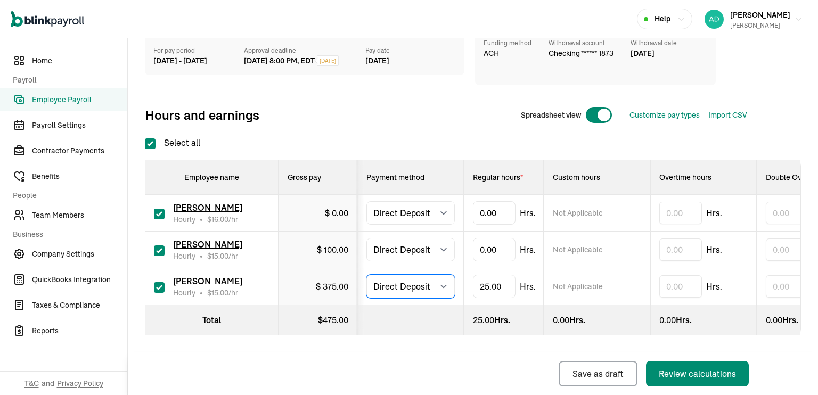
click at [441, 277] on select "Select method Direct Deposit Cash/Check" at bounding box center [410, 286] width 88 height 23
click at [685, 18] on icon "button" at bounding box center [681, 19] width 9 height 9
click at [440, 279] on select "Select method Direct Deposit Cash/Check" at bounding box center [410, 286] width 88 height 23
click at [458, 367] on div "Back Save as draft Review calculations" at bounding box center [445, 373] width 634 height 43
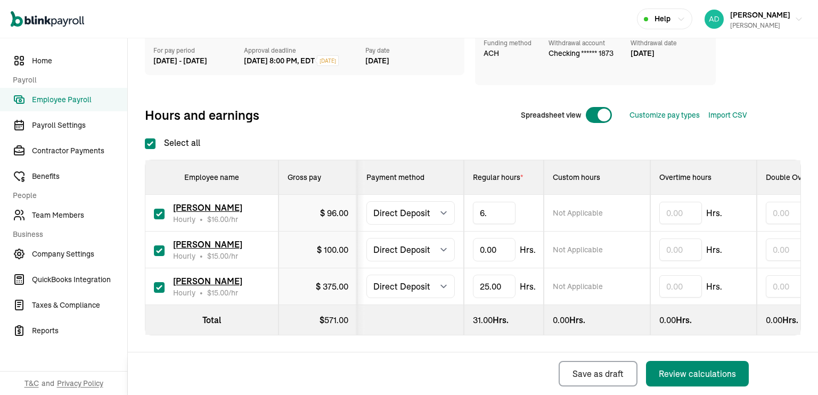
type input "6.5"
click at [447, 368] on div "Back Save as draft Review calculations" at bounding box center [445, 373] width 634 height 43
click at [430, 277] on select "Select method Direct Deposit Cash/Check" at bounding box center [410, 286] width 88 height 23
click at [366, 275] on select "Select method Direct Deposit Cash/Check" at bounding box center [410, 286] width 88 height 23
click at [498, 346] on div "ADD EARNINGS For pay period [DATE] - [DATE] Approval deadline [DATE] 8:00 PM, E…" at bounding box center [473, 194] width 656 height 368
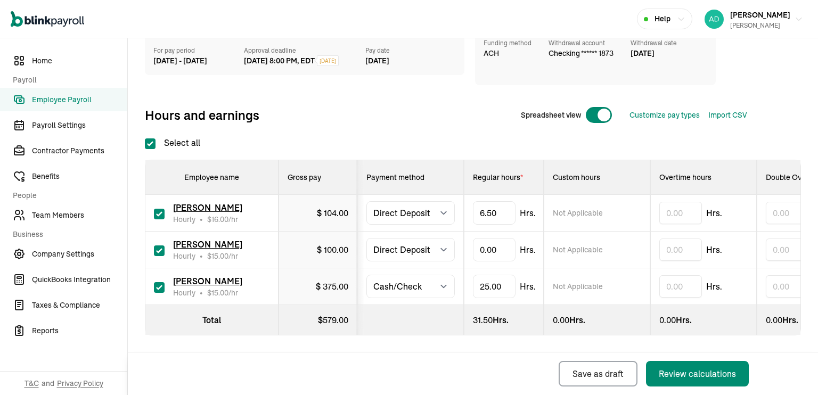
click at [407, 136] on div "Select all Employee name Gross pay Payment method Regular hours * Custom hours …" at bounding box center [473, 235] width 656 height 199
click at [420, 283] on select "Select method Direct Deposit Cash/Check" at bounding box center [410, 286] width 88 height 23
select select "direct_deposit"
click at [366, 275] on select "Select method Direct Deposit Cash/Check" at bounding box center [410, 286] width 88 height 23
click at [323, 281] on span "375.00" at bounding box center [336, 286] width 26 height 11
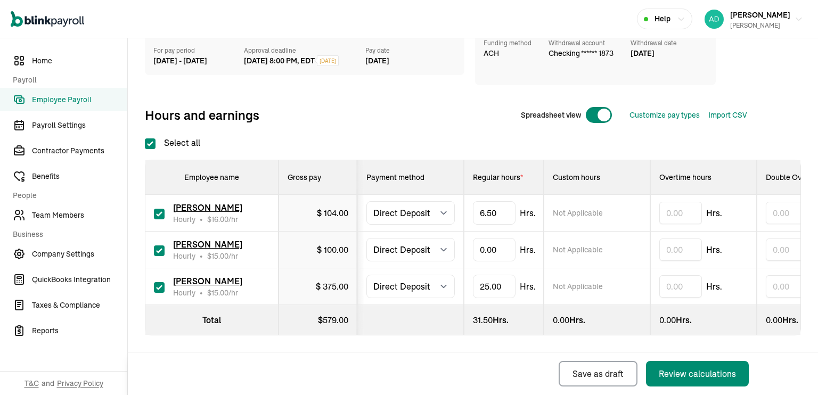
click at [323, 281] on span "375.00" at bounding box center [336, 286] width 26 height 11
click at [489, 278] on input "25.00" at bounding box center [494, 286] width 43 height 22
click at [486, 279] on input "25.00" at bounding box center [494, 286] width 43 height 22
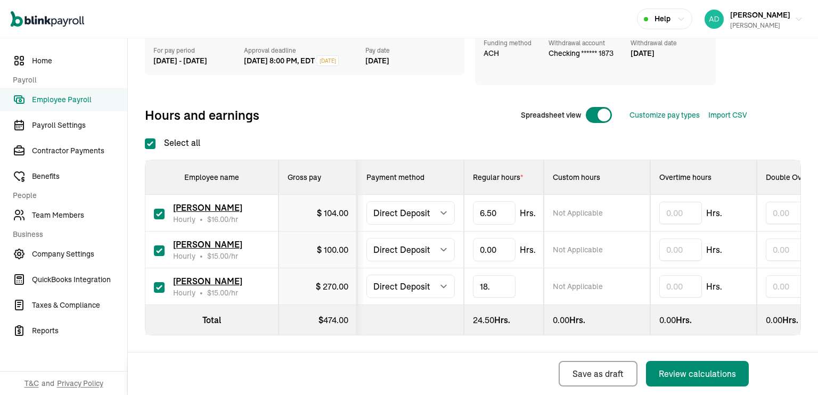
type input "18.3"
drag, startPoint x: 379, startPoint y: 336, endPoint x: 416, endPoint y: 333, distance: 36.9
click at [416, 333] on div "ADD EARNINGS For pay period [DATE] - [DATE] Approval deadline [DATE] 8:00 PM, E…" at bounding box center [473, 194] width 656 height 368
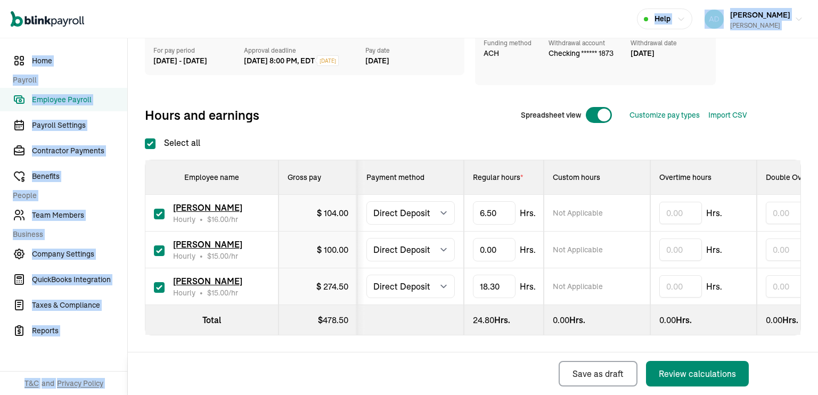
drag, startPoint x: 560, startPoint y: 30, endPoint x: 471, endPoint y: -18, distance: 101.2
click at [471, 0] on html "Open main menu Help [PERSON_NAME] Read [PERSON_NAME] READ Home Payroll Employee…" at bounding box center [409, 197] width 818 height 395
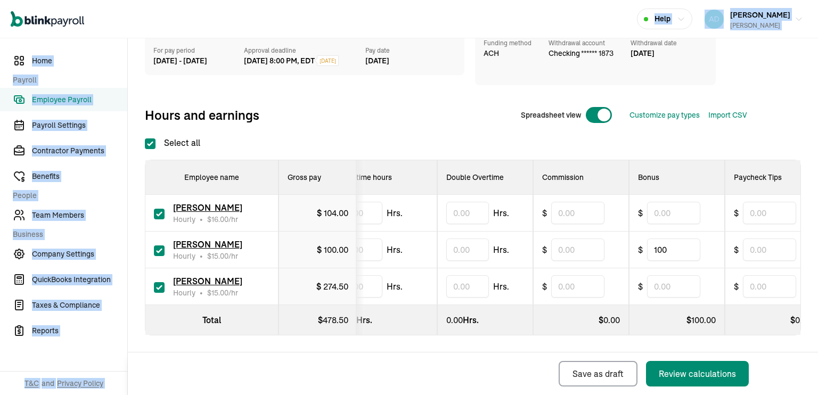
scroll to position [0, 350]
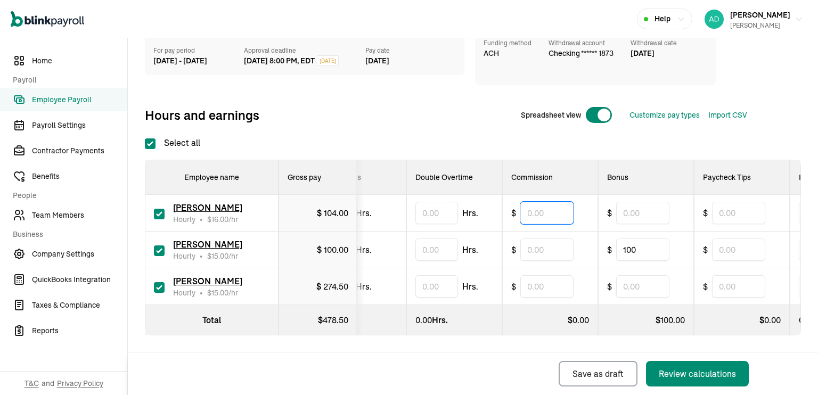
click at [563, 208] on input "text" at bounding box center [546, 213] width 53 height 22
type input "14.90"
click at [492, 372] on div "Back Save as draft Review calculations" at bounding box center [445, 373] width 634 height 43
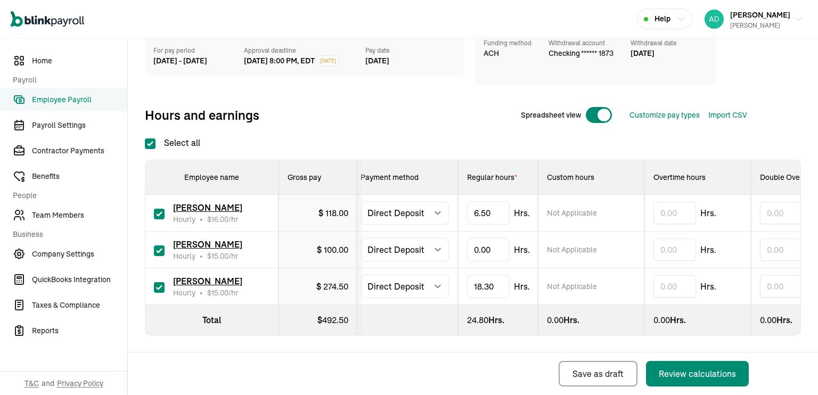
scroll to position [0, 0]
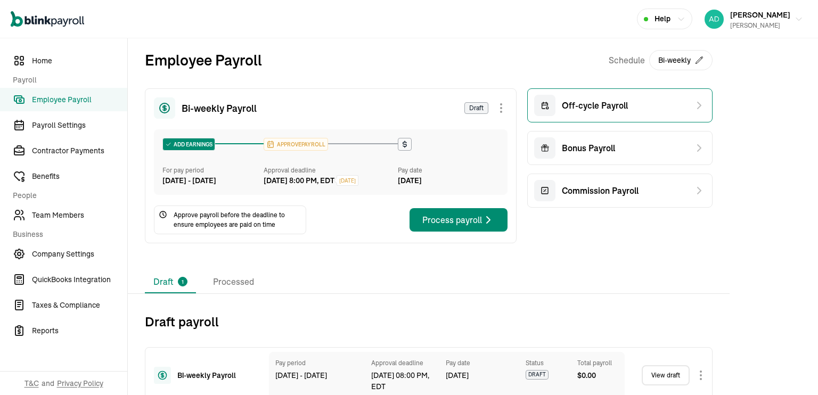
click at [595, 118] on div "Off-cycle Payroll" at bounding box center [619, 105] width 185 height 34
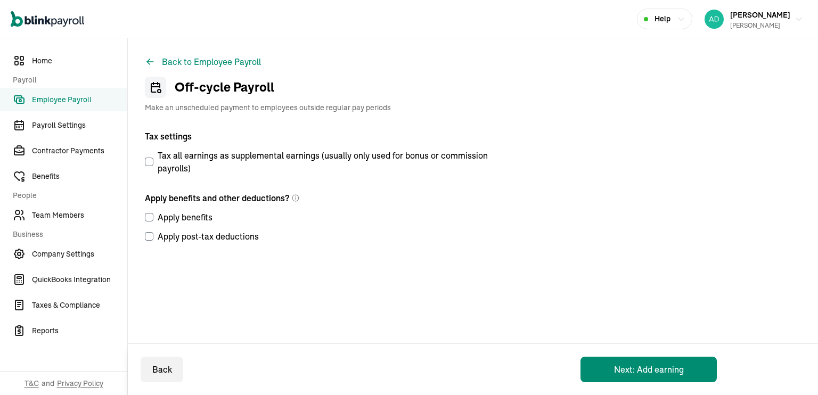
click at [149, 165] on input "Tax all earnings as supplemental earnings (usually only used for bonus or commi…" at bounding box center [149, 162] width 9 height 9
click at [149, 162] on input "Tax all earnings as supplemental earnings (usually only used for bonus or commi…" at bounding box center [149, 162] width 9 height 9
click at [145, 161] on input "Tax all earnings as supplemental earnings (usually only used for bonus or commi…" at bounding box center [149, 162] width 9 height 9
checkbox input "true"
click at [146, 218] on input "Apply benefits" at bounding box center [149, 217] width 9 height 9
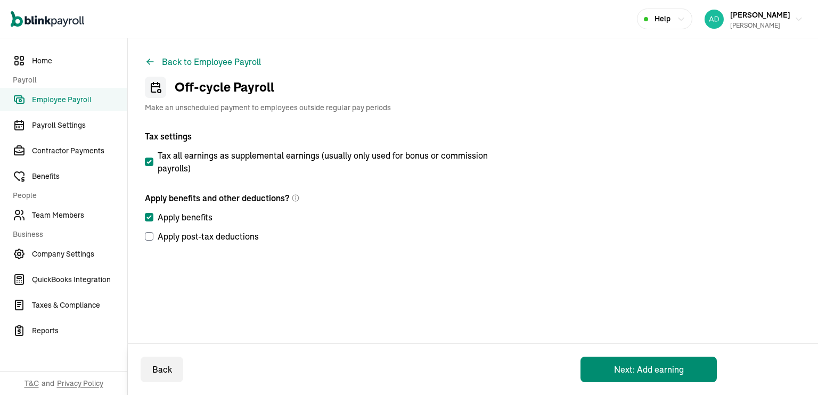
checkbox input "true"
click at [148, 233] on input "Apply post-tax deductions" at bounding box center [149, 236] width 9 height 9
checkbox input "true"
click at [610, 371] on button "Next: Add earning" at bounding box center [648, 370] width 136 height 26
select select "direct_deposit"
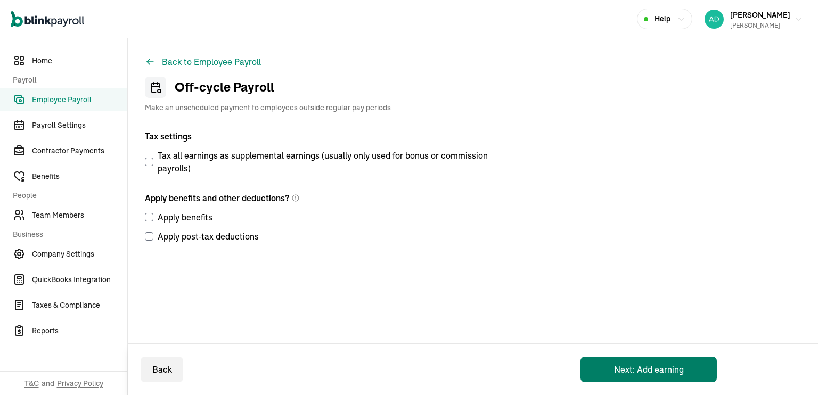
select select "direct_deposit"
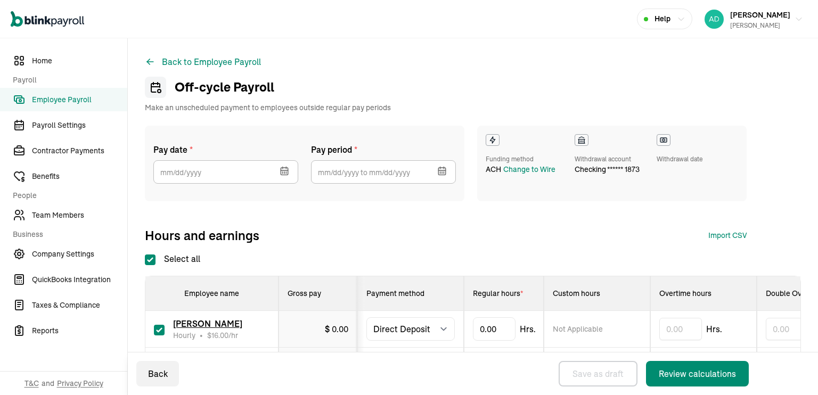
checkbox input "true"
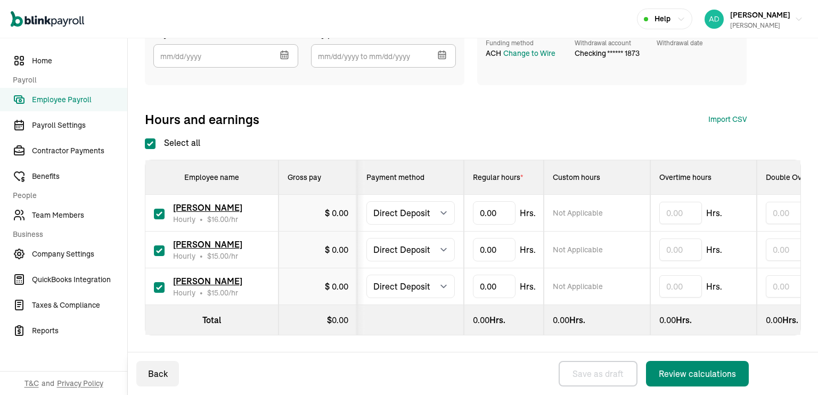
scroll to position [124, 0]
click at [158, 209] on input "checkbox" at bounding box center [159, 214] width 11 height 11
checkbox input "false"
click at [155, 245] on input "checkbox" at bounding box center [159, 250] width 11 height 11
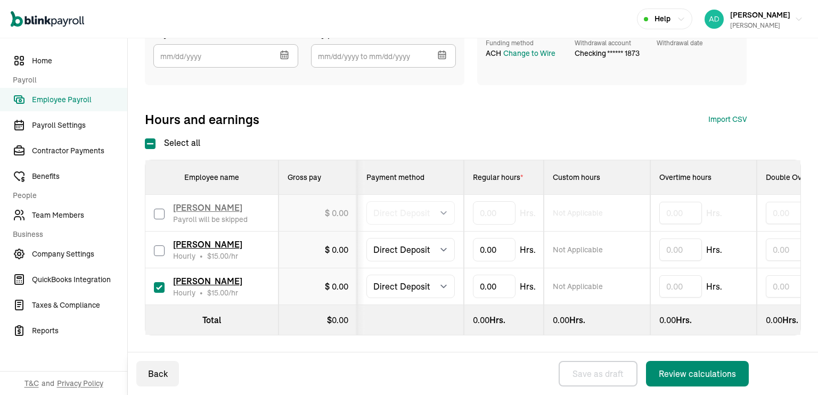
checkbox input "false"
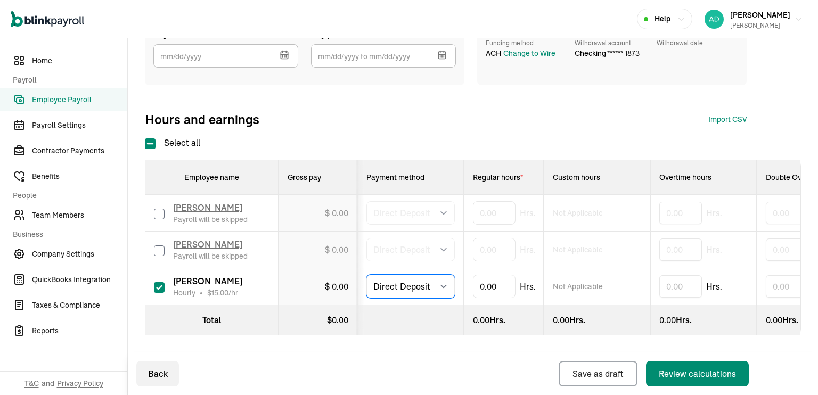
click at [437, 282] on select "Select method Direct Deposit Cash/Check" at bounding box center [410, 286] width 88 height 23
select select "manual"
click at [366, 275] on select "Select method Direct Deposit Cash/Check" at bounding box center [410, 286] width 88 height 23
type input "6.7"
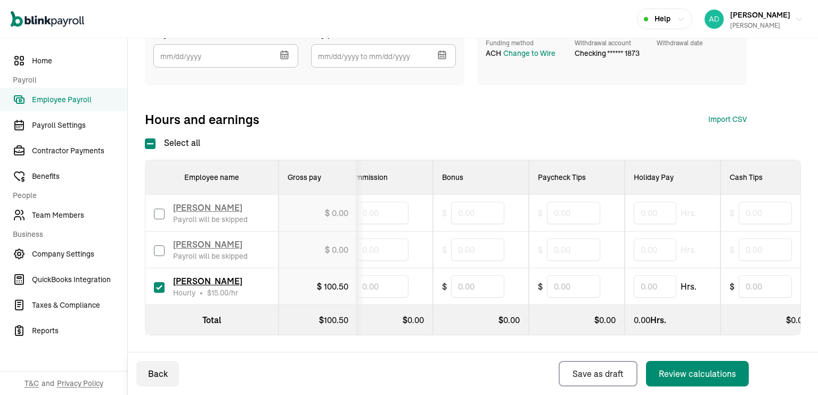
scroll to position [0, 0]
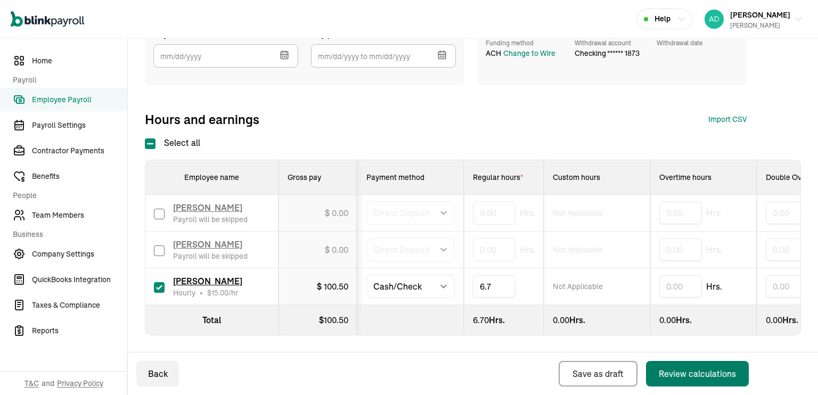
click at [708, 377] on div "Review calculations" at bounding box center [697, 373] width 77 height 13
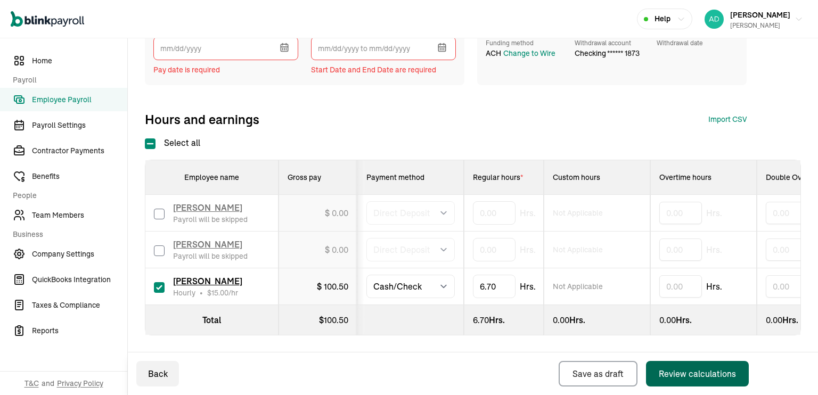
click at [279, 45] on button "button" at bounding box center [283, 46] width 30 height 28
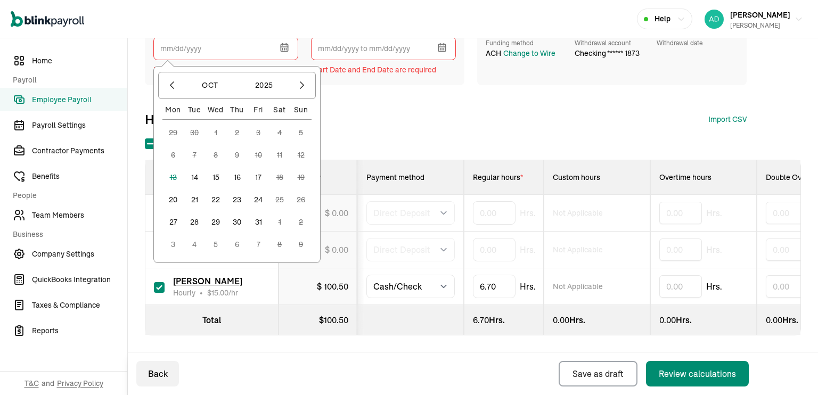
click at [379, 136] on div "Select all Employee name Gross pay Payment method Regular hours * Custom hours …" at bounding box center [473, 235] width 656 height 199
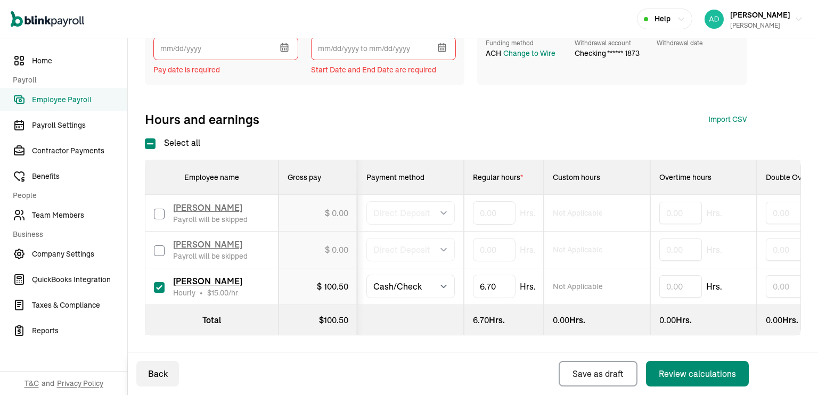
click at [286, 45] on button "button" at bounding box center [283, 46] width 30 height 28
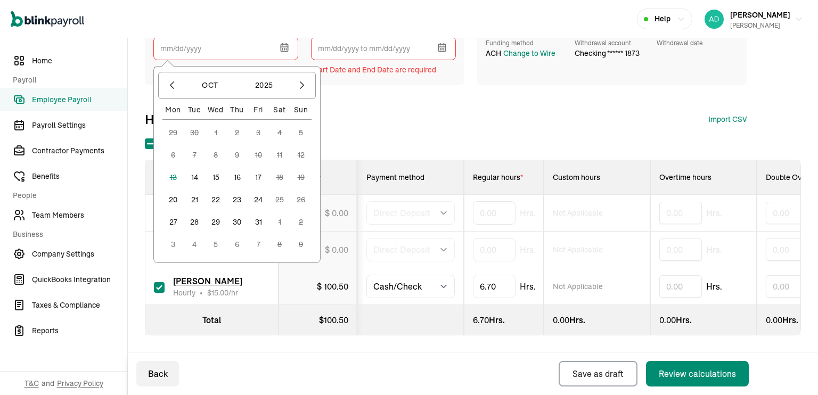
click at [196, 170] on button "14" at bounding box center [194, 177] width 21 height 21
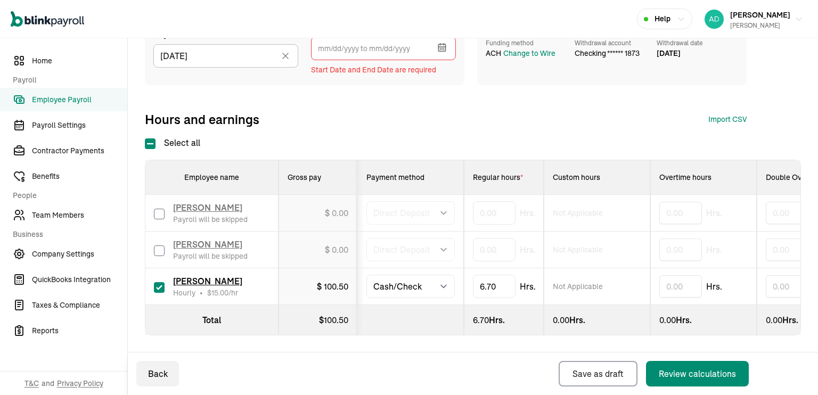
click at [375, 122] on div "Pay date * [DATE] [DATE] Mon Tue Wed Thu Fri Sat Sun 29 30 1 2 3 4 5 6 7 8 9 10…" at bounding box center [473, 173] width 656 height 326
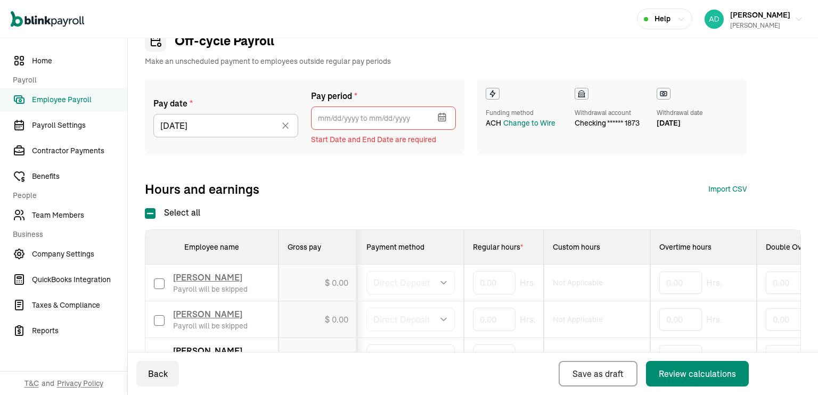
scroll to position [45, 0]
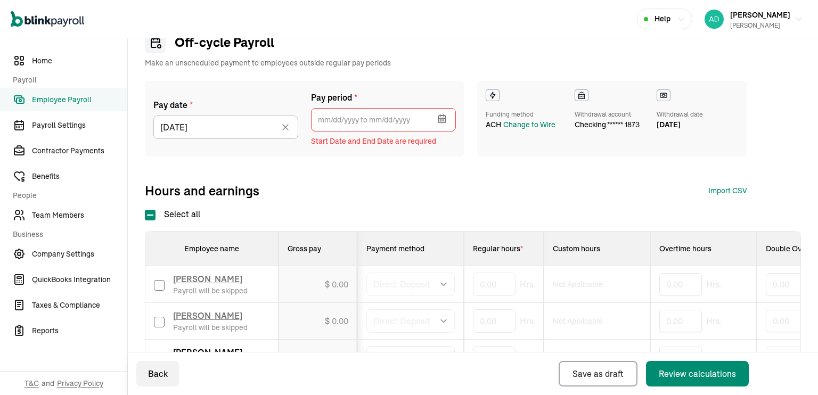
click at [442, 118] on icon "button" at bounding box center [442, 118] width 11 height 11
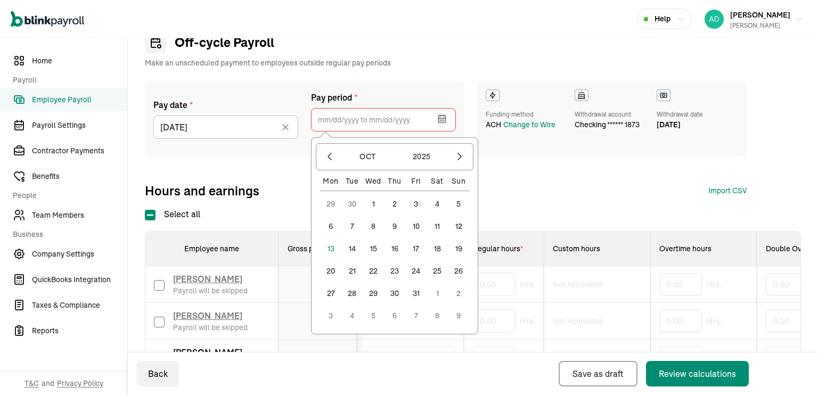
click at [372, 202] on button "1" at bounding box center [373, 203] width 21 height 21
click at [414, 207] on button "3" at bounding box center [415, 203] width 21 height 21
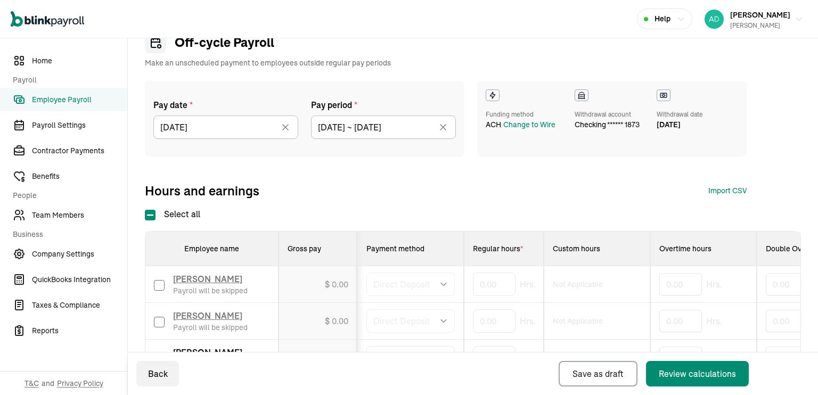
type input "[DATE] ~ [DATE]"
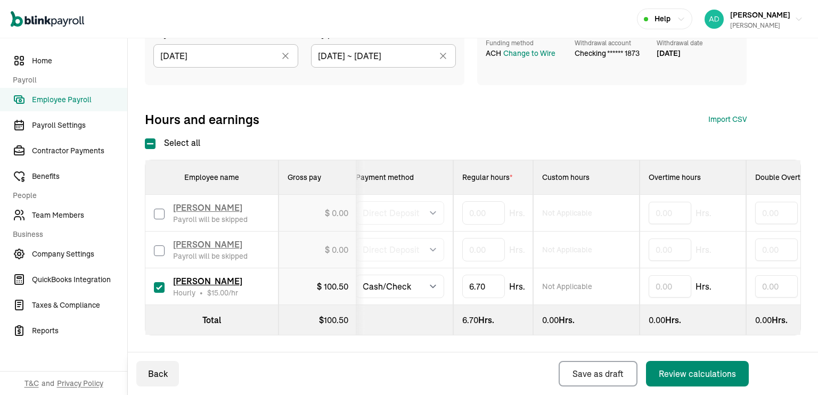
scroll to position [0, 0]
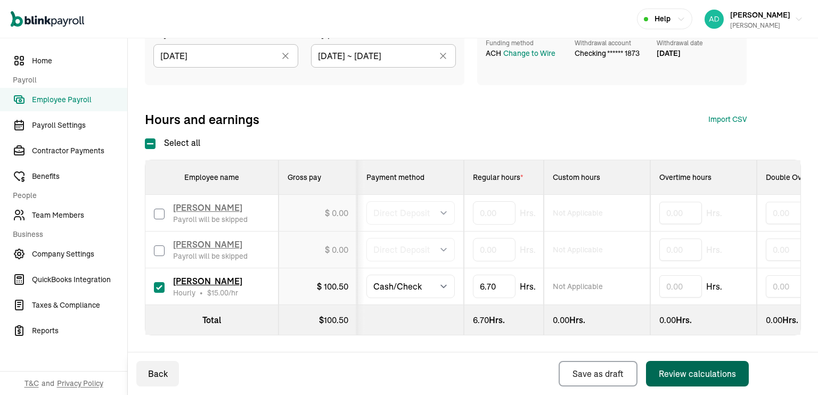
click at [709, 375] on div "Review calculations" at bounding box center [697, 373] width 77 height 13
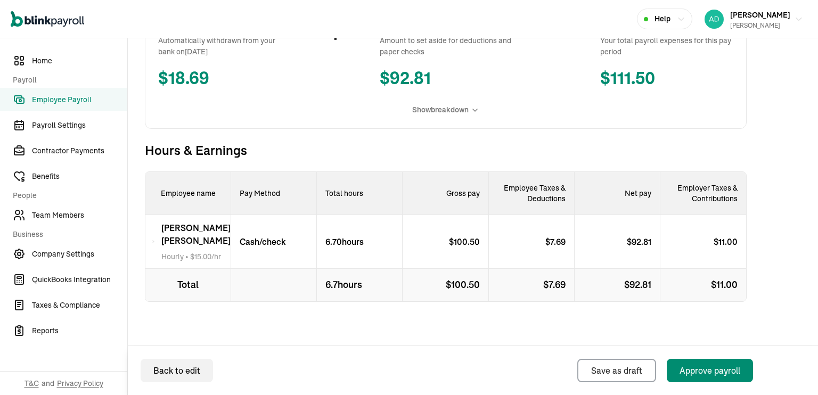
scroll to position [240, 0]
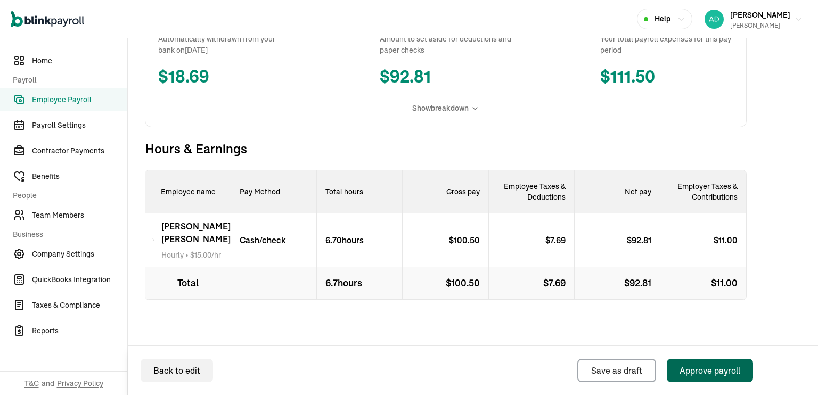
click at [721, 373] on div "Approve payroll" at bounding box center [709, 370] width 61 height 13
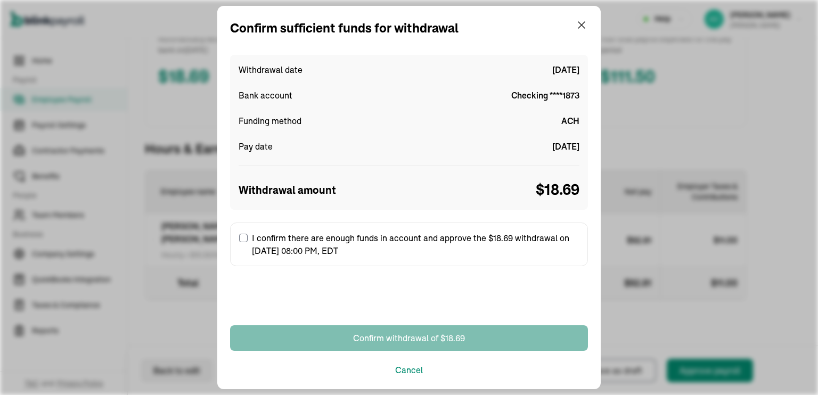
click at [247, 236] on input "I confirm there are enough funds in account and approve the $18.69 withdrawal o…" at bounding box center [243, 238] width 9 height 9
checkbox input "true"
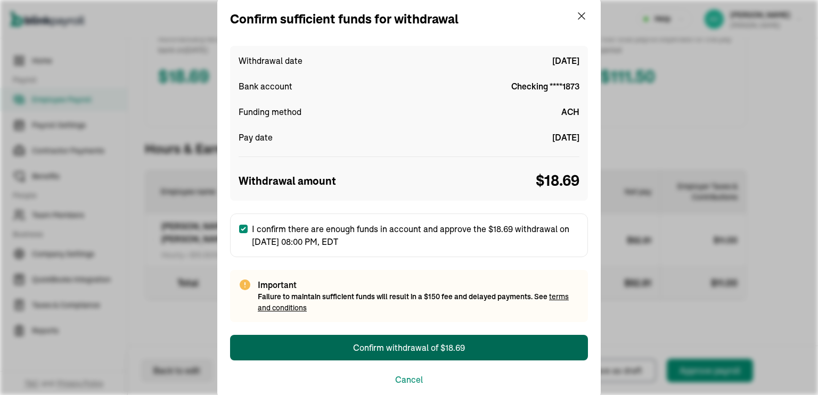
click at [442, 349] on div "Confirm withdrawal of $18.69" at bounding box center [409, 347] width 112 height 13
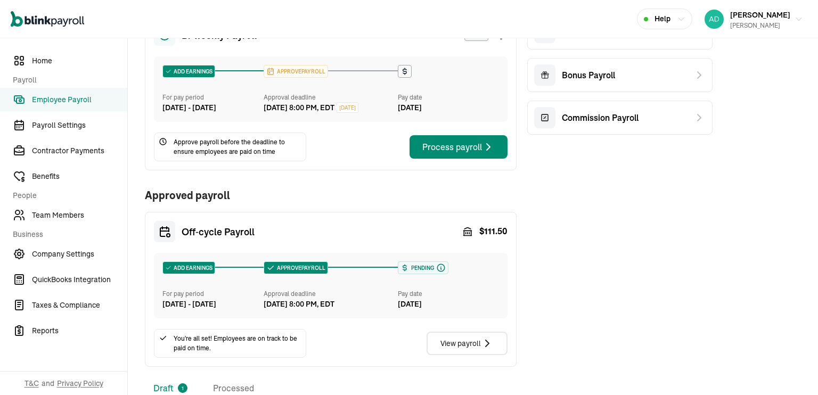
scroll to position [52, 0]
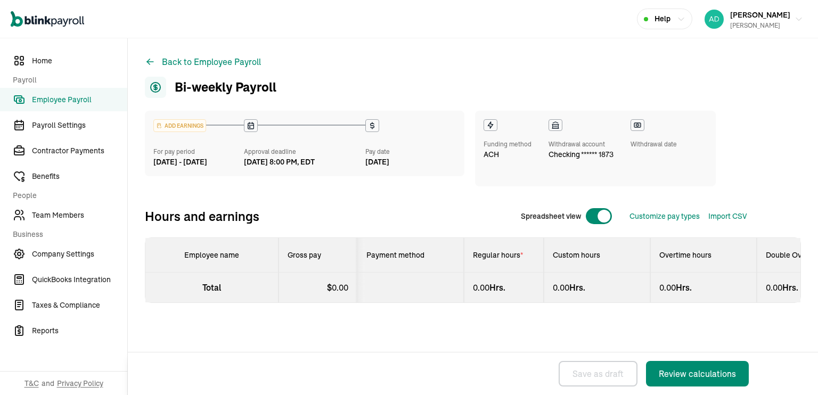
select select "direct_deposit"
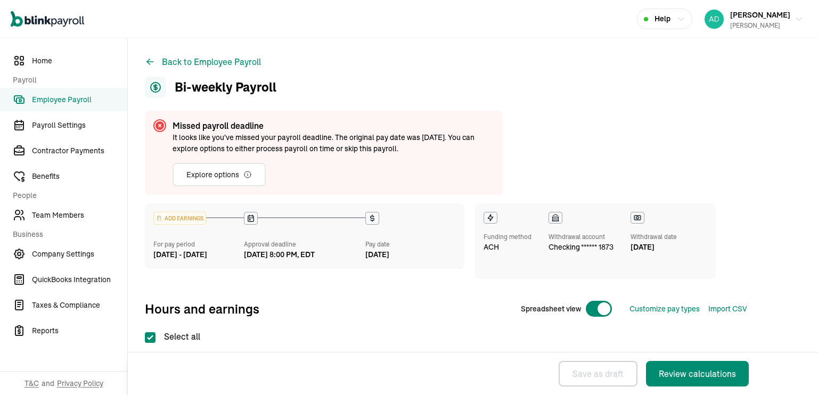
checkbox input "true"
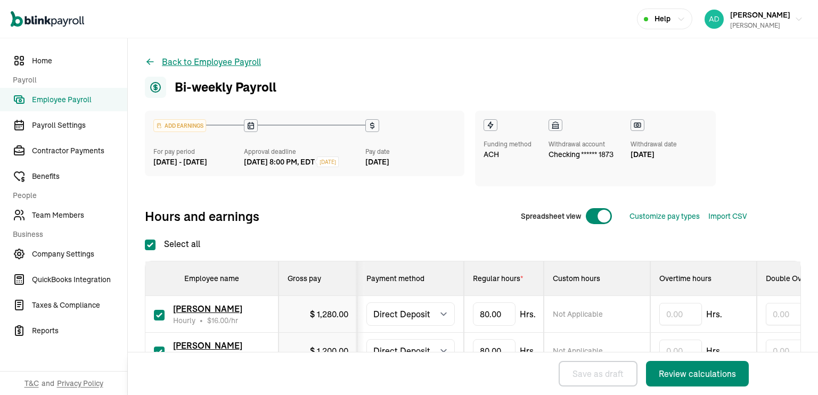
click at [148, 61] on icon at bounding box center [148, 60] width 3 height 3
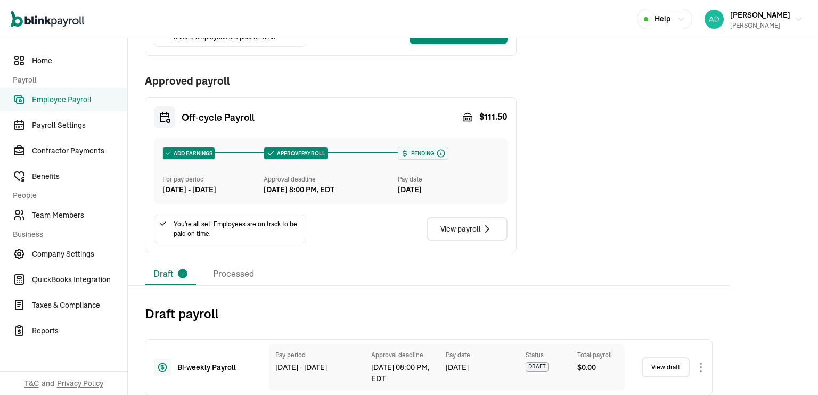
scroll to position [217, 0]
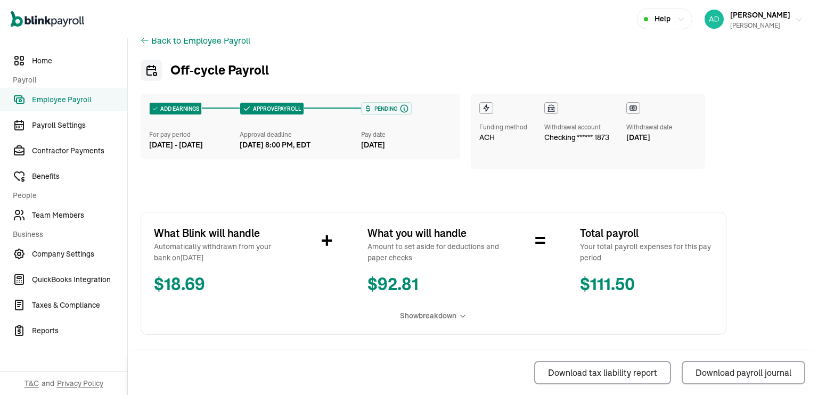
scroll to position [7, 0]
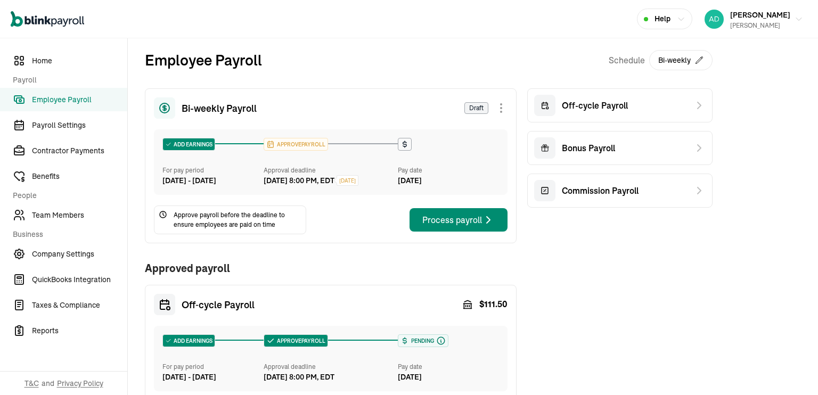
click at [473, 107] on span "Draft" at bounding box center [476, 108] width 24 height 12
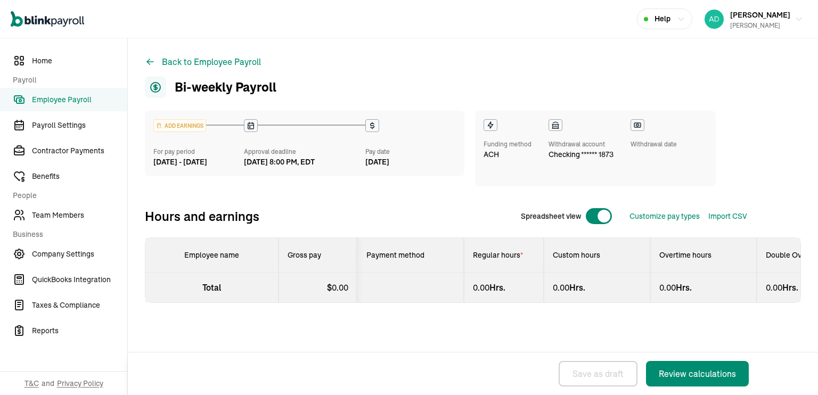
select select "direct_deposit"
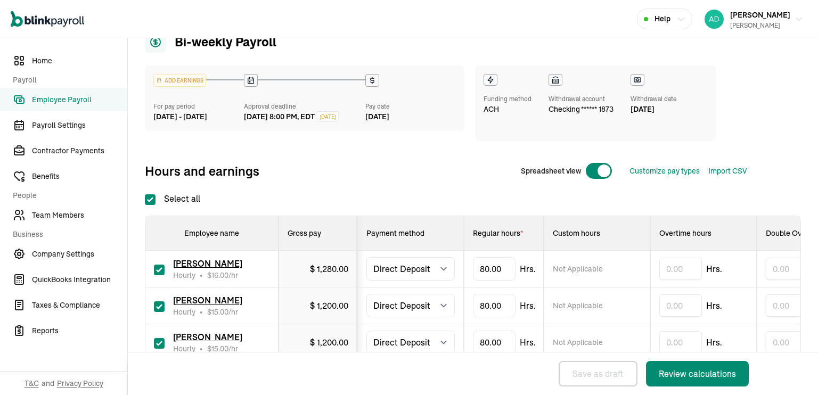
scroll to position [110, 0]
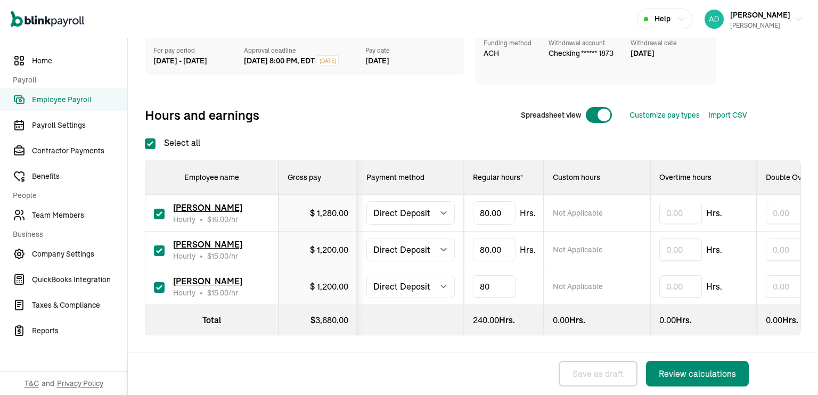
click at [489, 278] on input "80" at bounding box center [494, 286] width 43 height 22
type input "18.3"
type input "6.5"
type input "0"
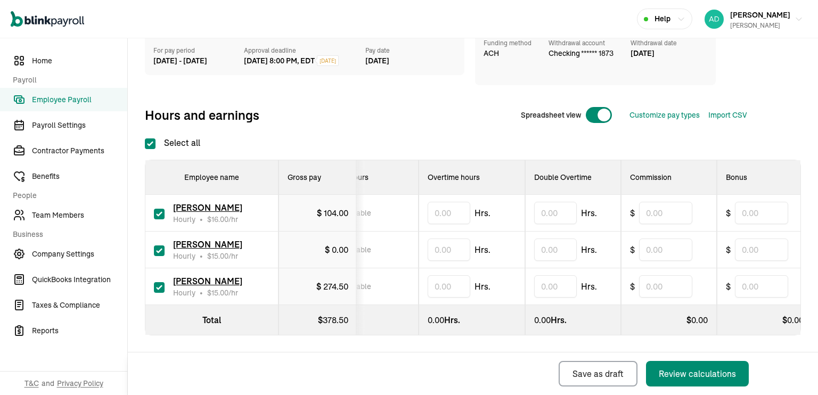
scroll to position [0, 245]
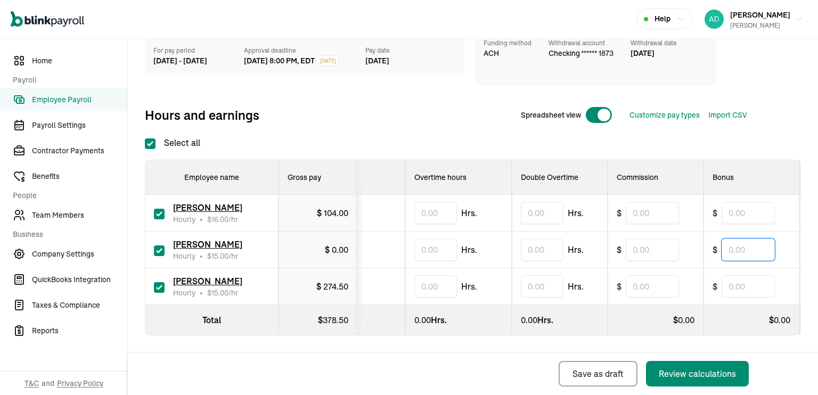
click at [741, 242] on input "text" at bounding box center [747, 249] width 53 height 22
type input "100"
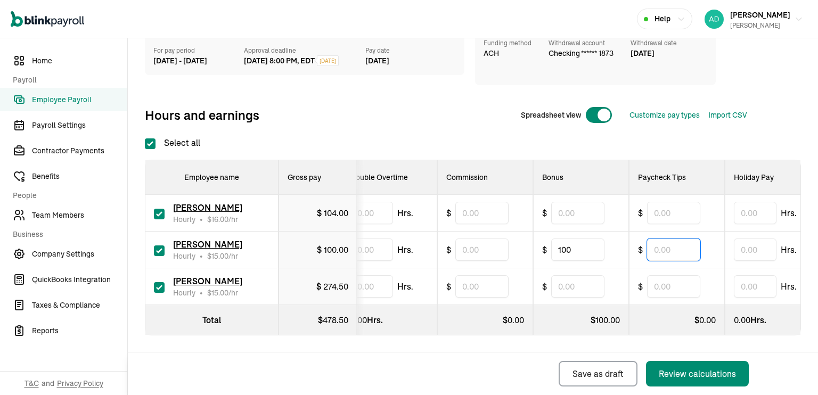
scroll to position [0, 402]
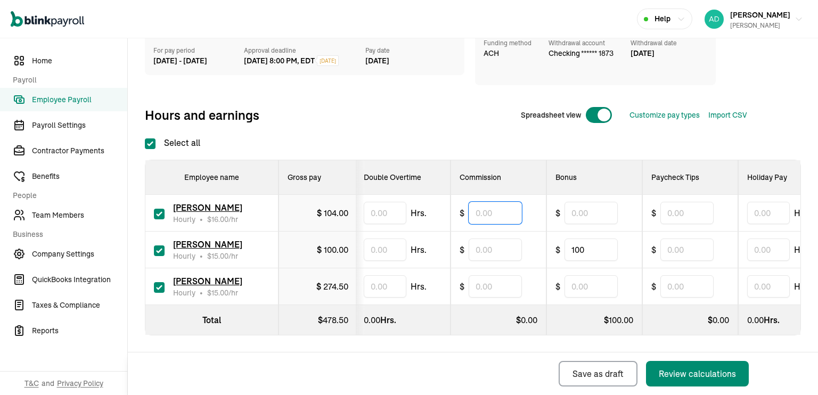
click at [495, 204] on input "text" at bounding box center [494, 213] width 53 height 22
type input "14.90"
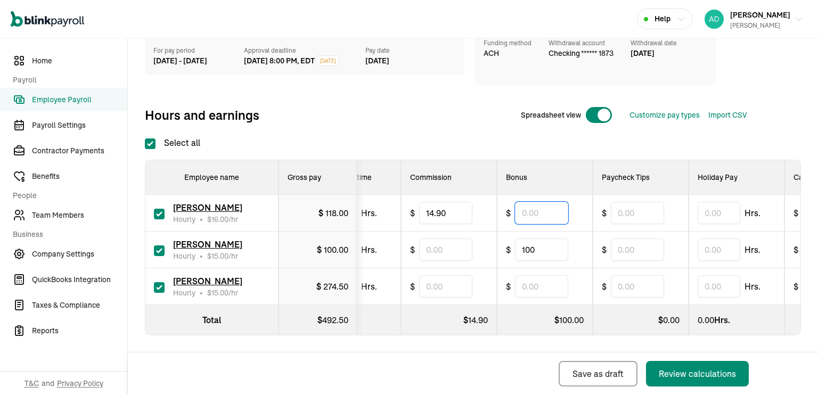
scroll to position [0, 452]
type input "50"
click at [402, 371] on div "Back Save as draft Review calculations" at bounding box center [445, 373] width 634 height 43
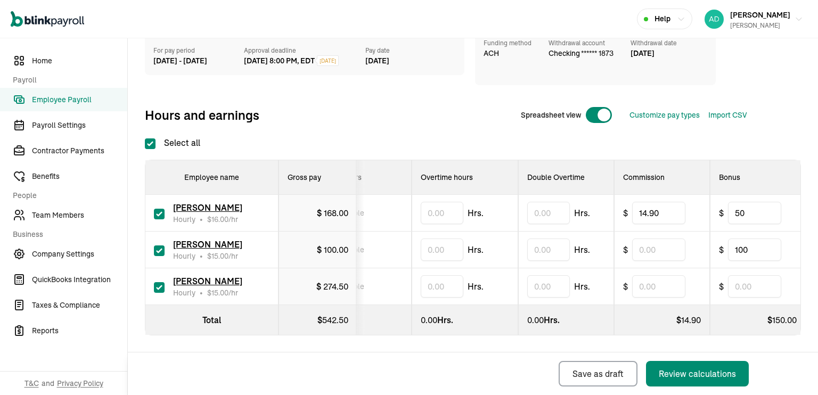
scroll to position [0, 0]
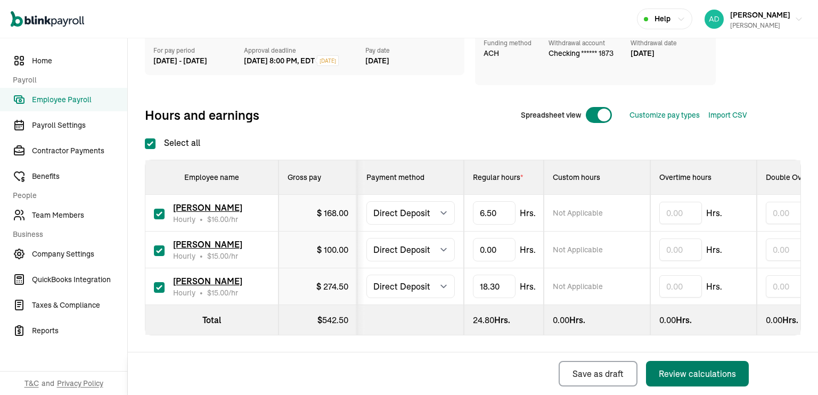
click at [689, 369] on div "Review calculations" at bounding box center [697, 373] width 77 height 13
click at [684, 377] on div "Review calculations" at bounding box center [697, 373] width 77 height 13
type input "0.0"
click at [466, 367] on div "Back Save as draft Review calculations" at bounding box center [445, 373] width 634 height 43
type input "0.5"
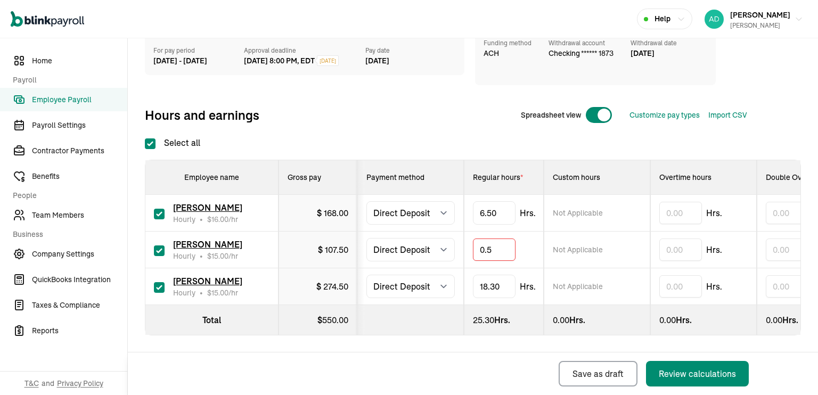
click at [462, 357] on div "Back Save as draft Review calculations" at bounding box center [445, 373] width 634 height 43
type input "0.1"
click at [484, 377] on div "Back Save as draft Review calculations" at bounding box center [445, 373] width 634 height 43
click at [697, 380] on button "Review calculations" at bounding box center [697, 374] width 103 height 26
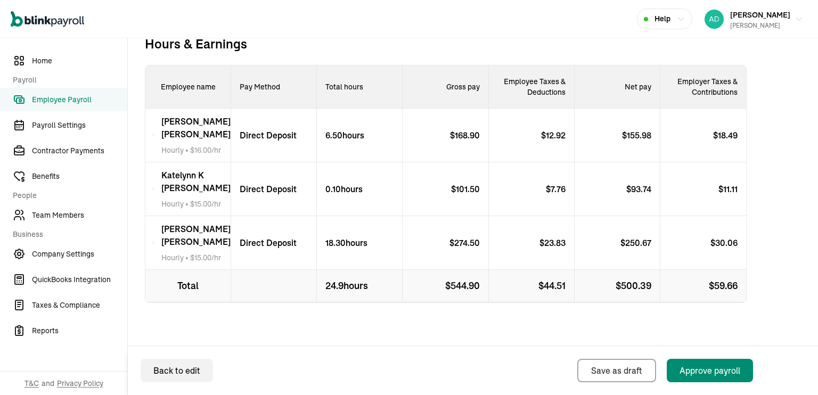
scroll to position [330, 0]
click at [724, 374] on div "Approve payroll" at bounding box center [709, 370] width 61 height 13
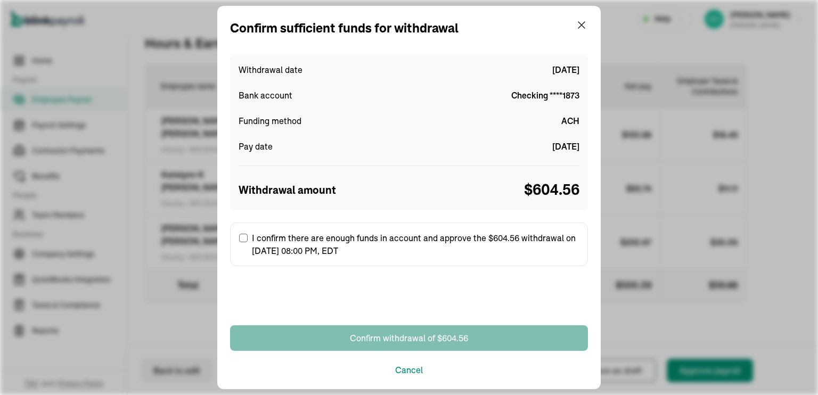
click at [241, 235] on input "I confirm there are enough funds in account and approve the $604.56 withdrawal …" at bounding box center [243, 238] width 9 height 9
checkbox input "true"
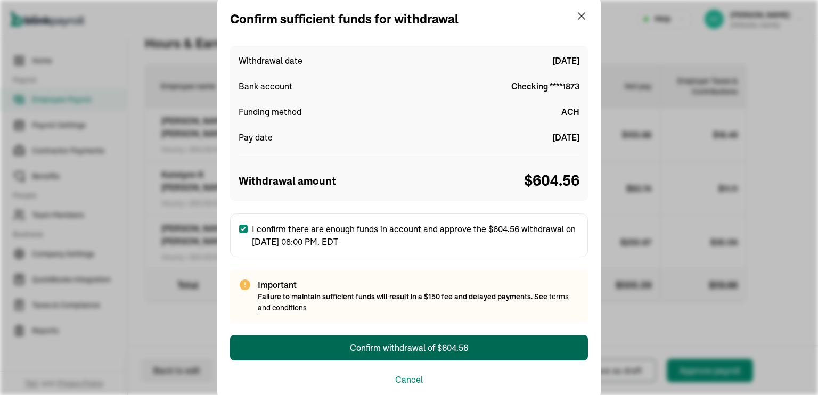
click at [443, 348] on div "Confirm withdrawal of $604.56" at bounding box center [409, 347] width 118 height 13
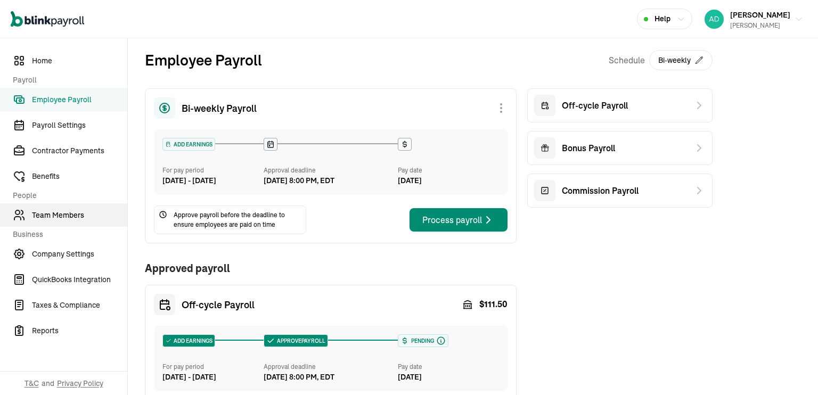
click at [54, 212] on span "Team Members" at bounding box center [79, 215] width 95 height 11
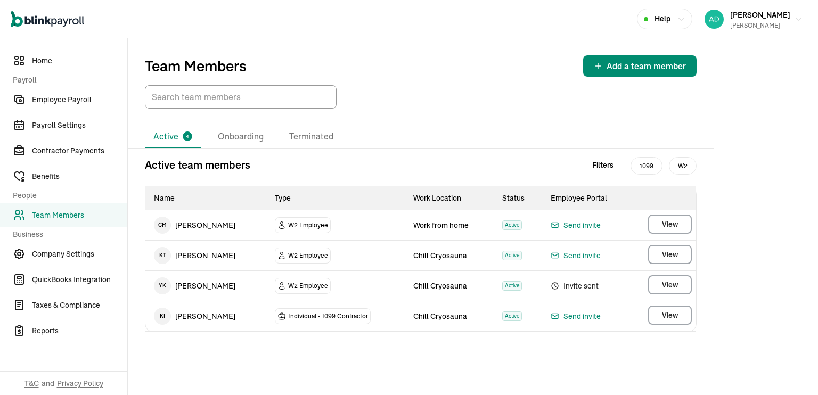
click at [571, 282] on span "Invite sent" at bounding box center [586, 285] width 73 height 13
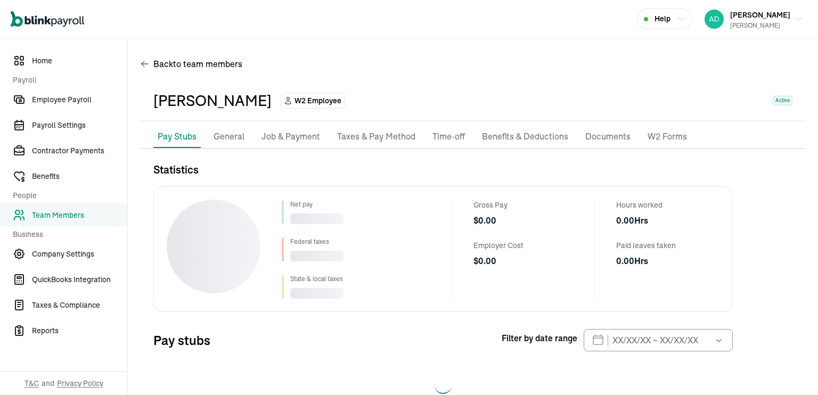
scroll to position [30, 0]
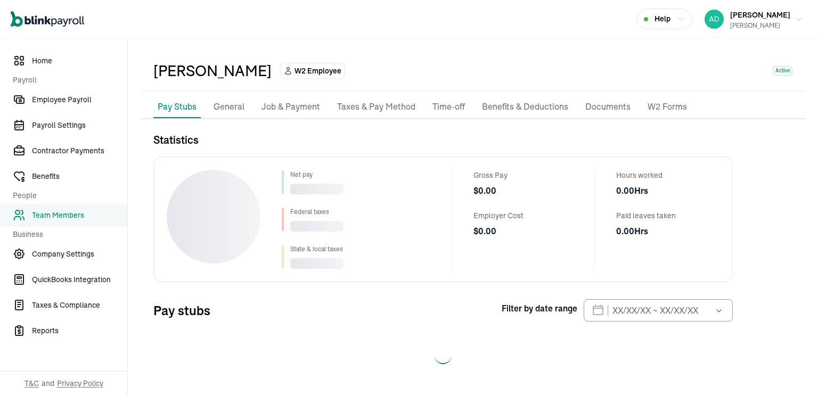
select select "2025"
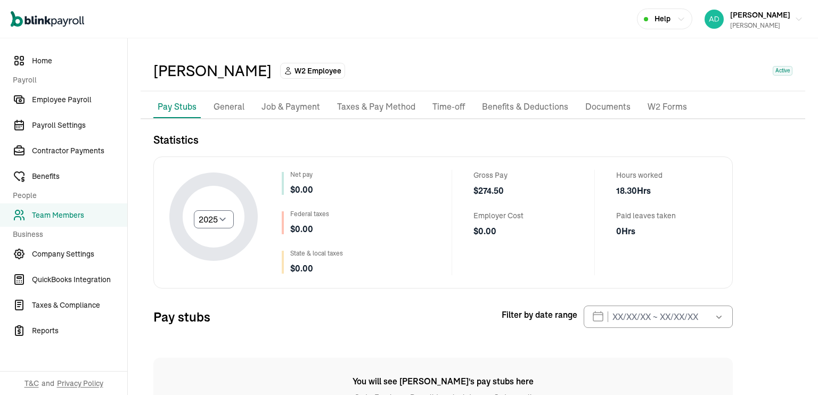
click at [226, 103] on p "General" at bounding box center [228, 107] width 31 height 14
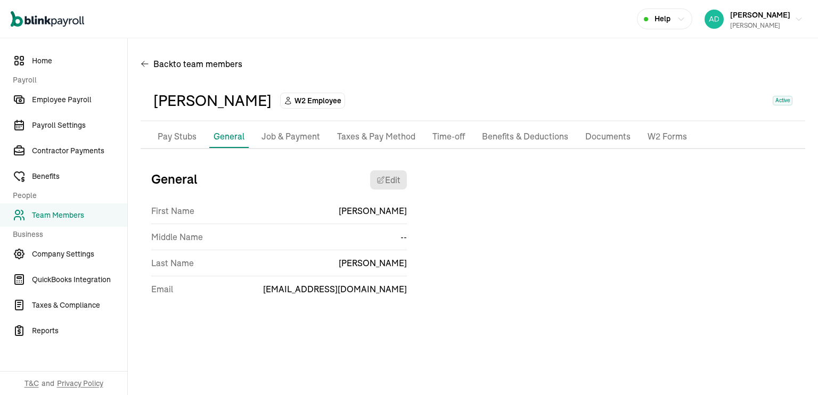
scroll to position [0, 0]
click at [290, 134] on p "Job & Payment" at bounding box center [290, 137] width 59 height 14
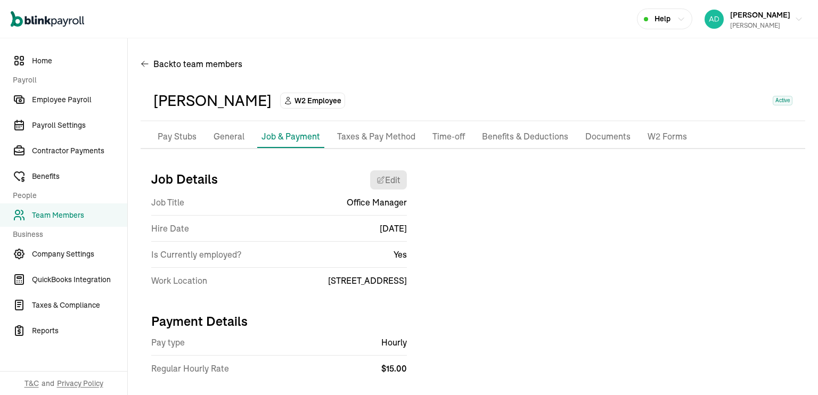
click at [384, 140] on p "Taxes & Pay Method" at bounding box center [376, 137] width 78 height 14
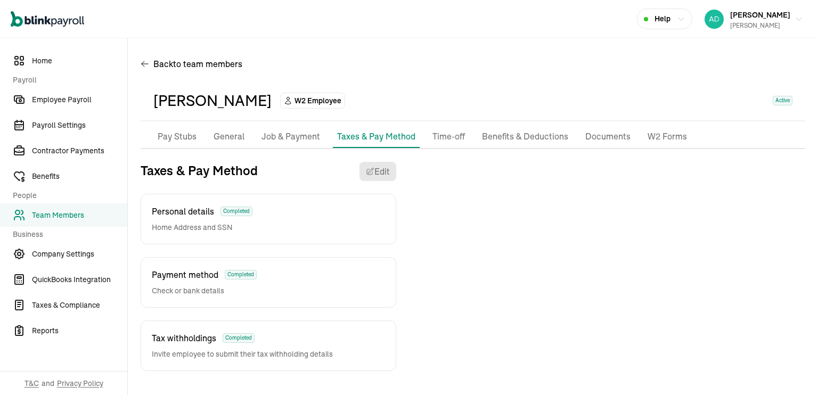
click at [446, 139] on p "Time-off" at bounding box center [448, 137] width 32 height 14
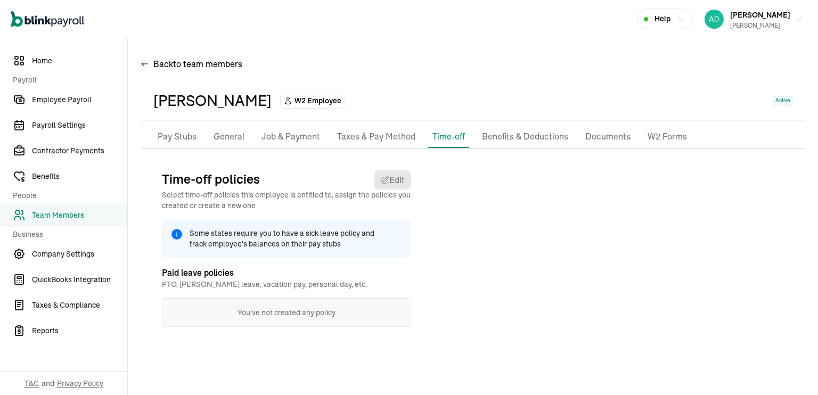
click at [528, 135] on p "Benefits & Deductions" at bounding box center [525, 137] width 86 height 14
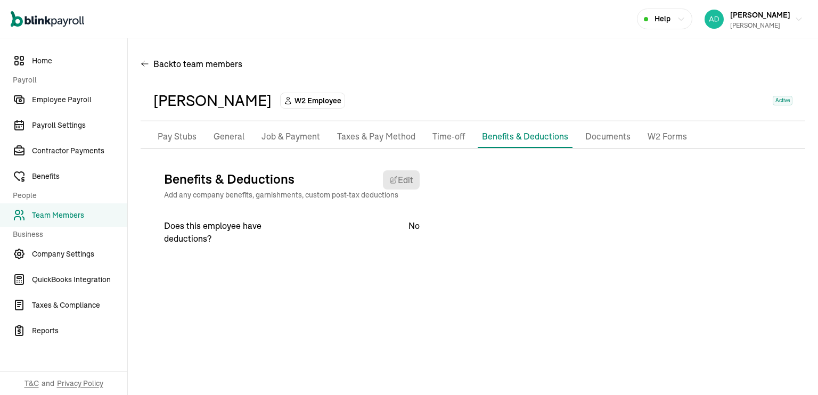
click at [594, 142] on p "Documents" at bounding box center [607, 137] width 45 height 14
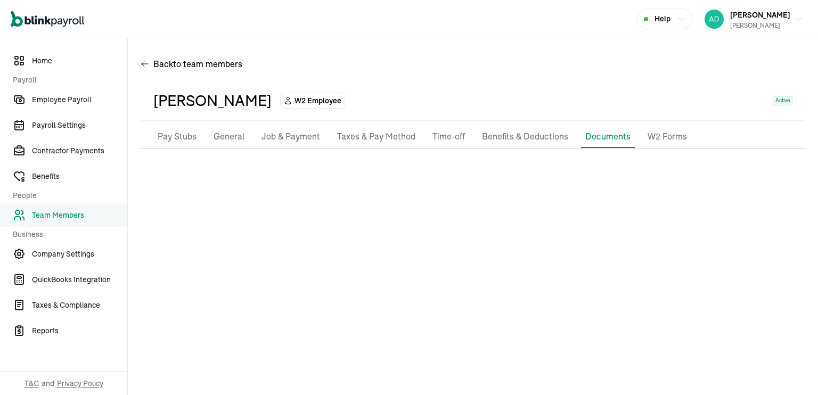
click at [663, 133] on p "W2 Forms" at bounding box center [666, 137] width 39 height 14
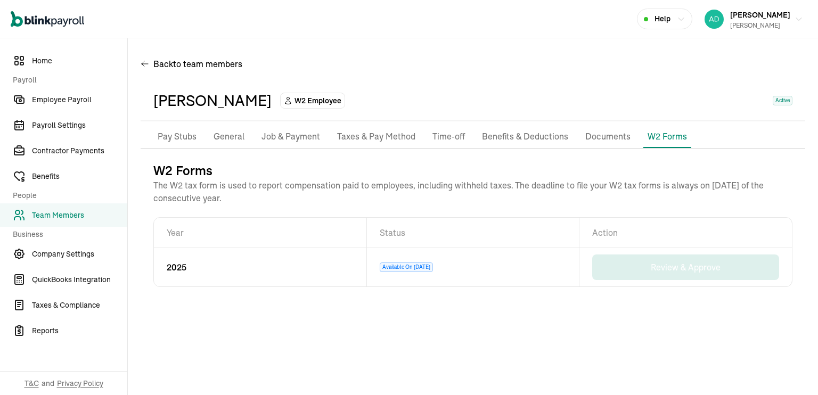
click at [155, 254] on td "2025" at bounding box center [260, 267] width 213 height 38
click at [607, 136] on p "Documents" at bounding box center [607, 137] width 45 height 14
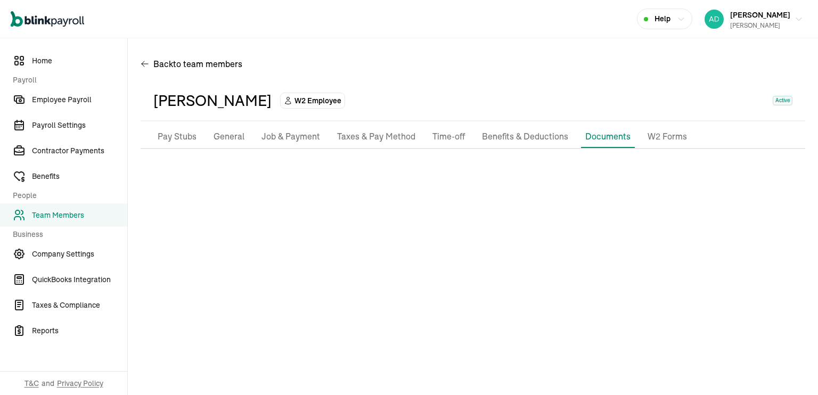
click at [448, 130] on p "Time-off" at bounding box center [448, 137] width 32 height 14
